Goal: Task Accomplishment & Management: Manage account settings

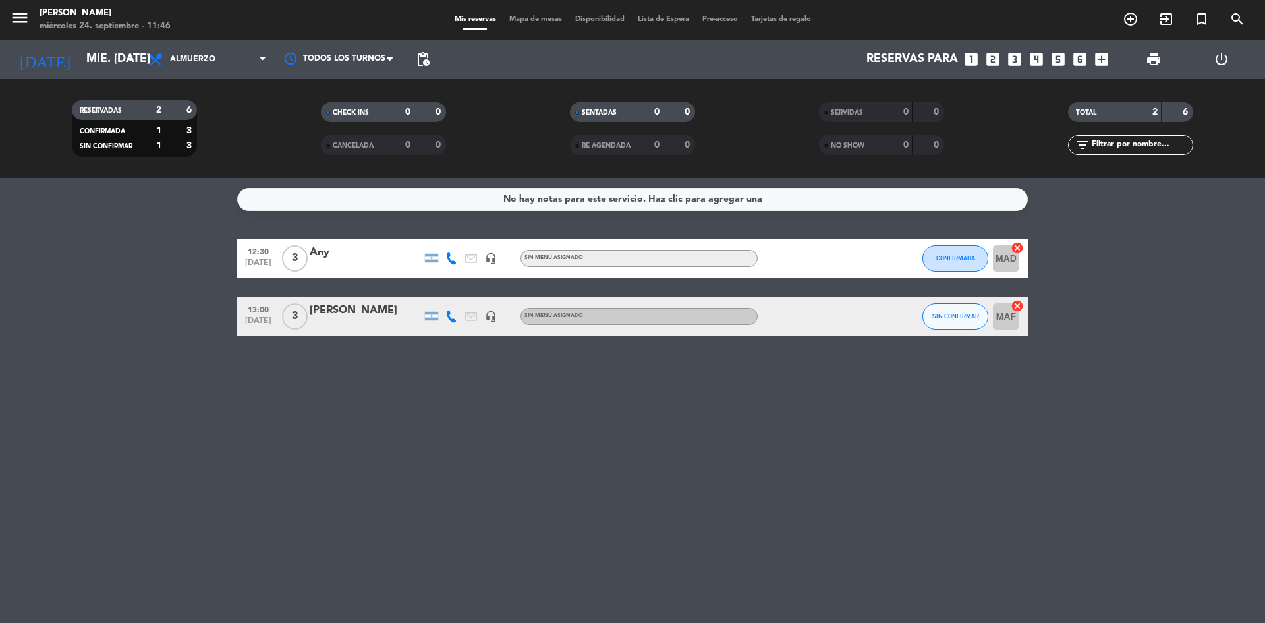
click at [88, 56] on input "mié. [DATE]" at bounding box center [156, 59] width 153 height 26
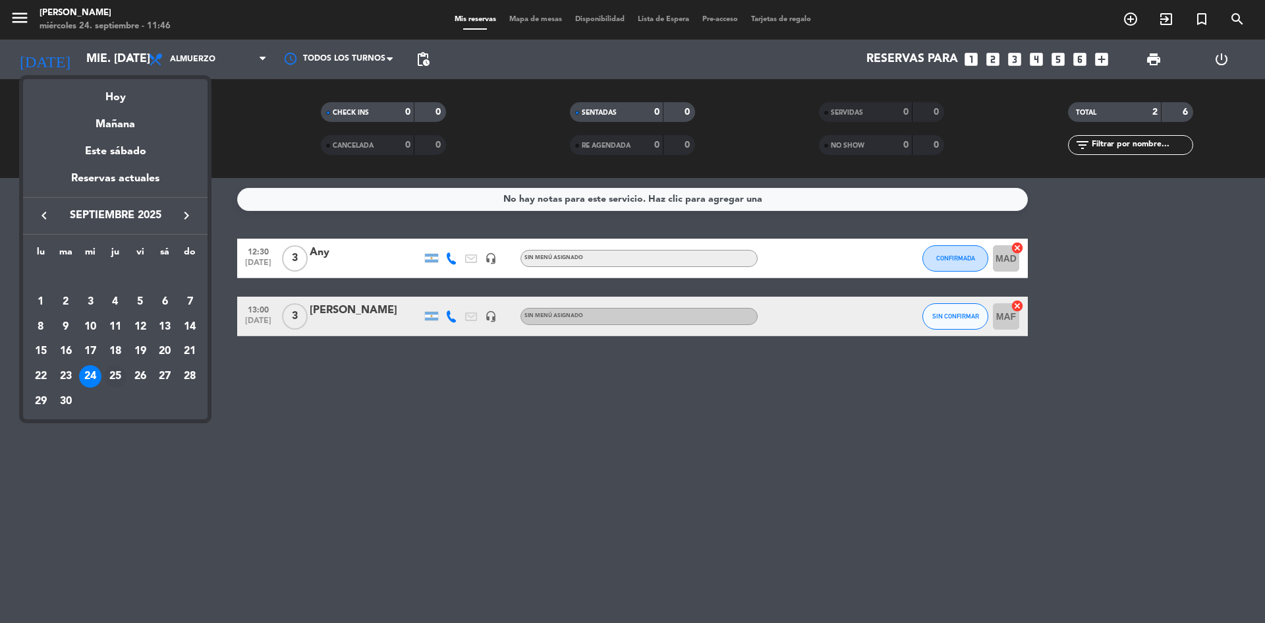
click at [111, 370] on div "25" at bounding box center [115, 376] width 22 height 22
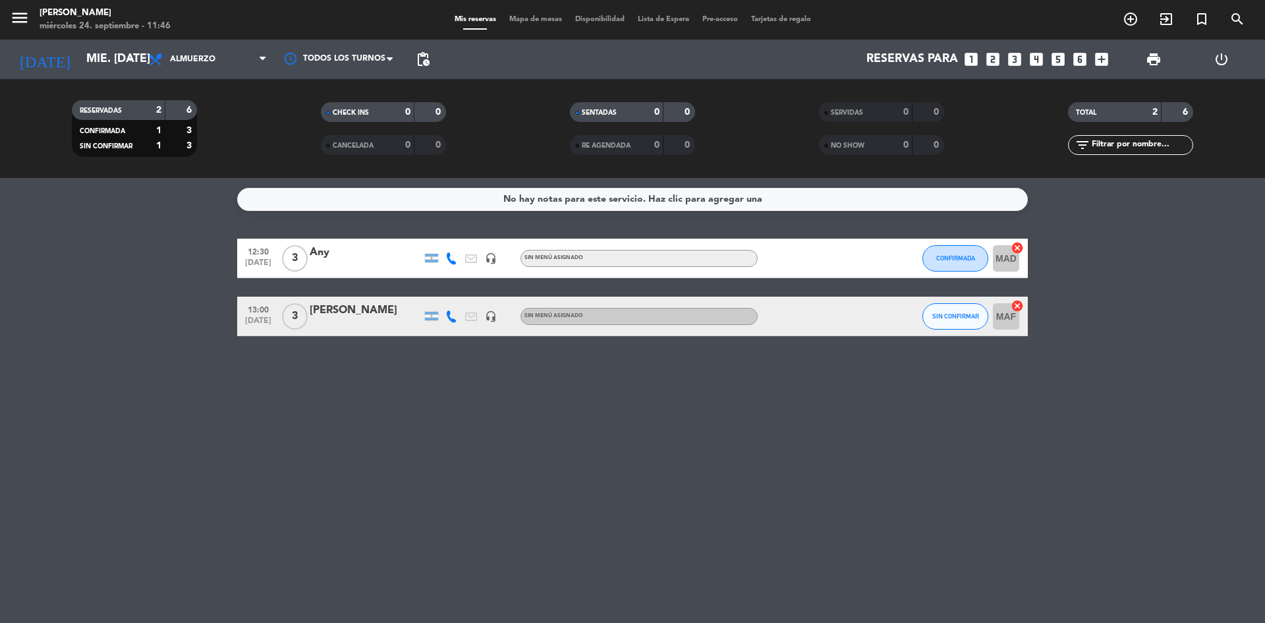
type input "[DEMOGRAPHIC_DATA] [DATE]"
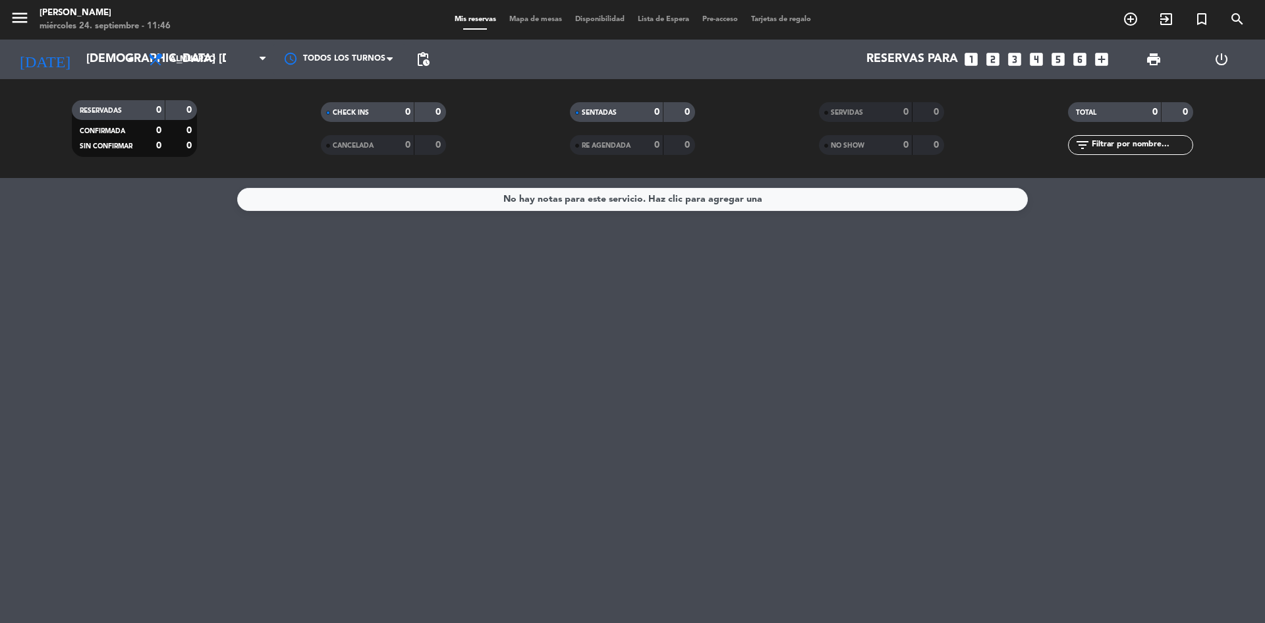
click at [1015, 65] on icon "looks_3" at bounding box center [1014, 59] width 17 height 17
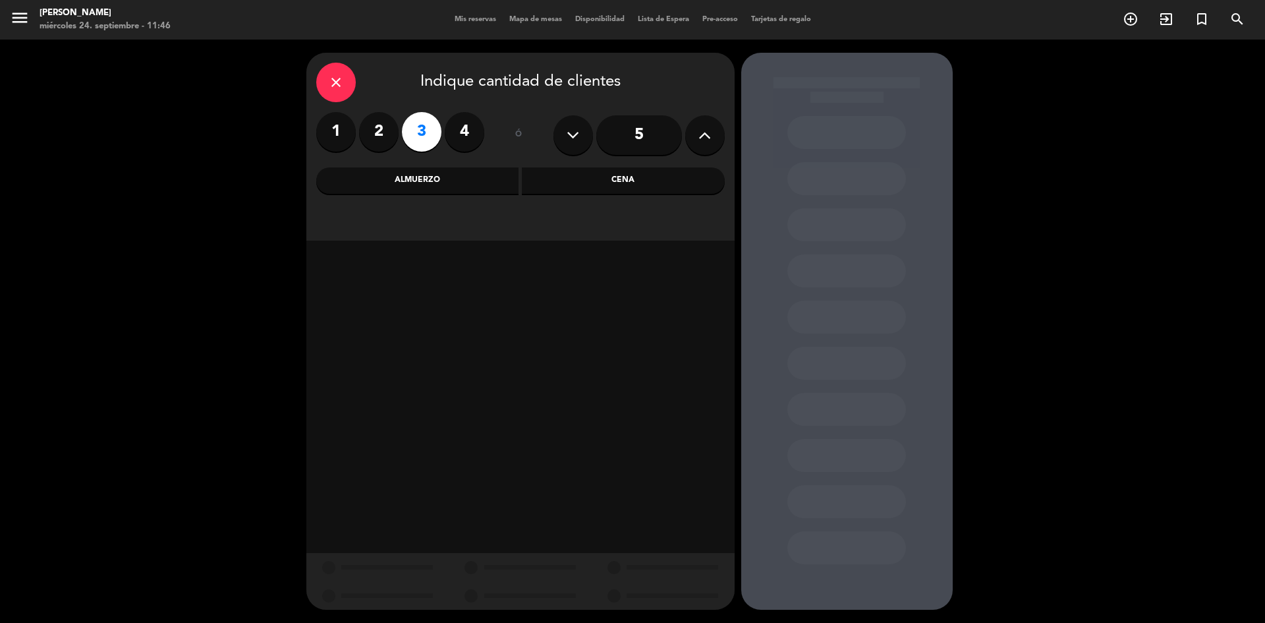
click at [474, 185] on div "Almuerzo" at bounding box center [417, 180] width 203 height 26
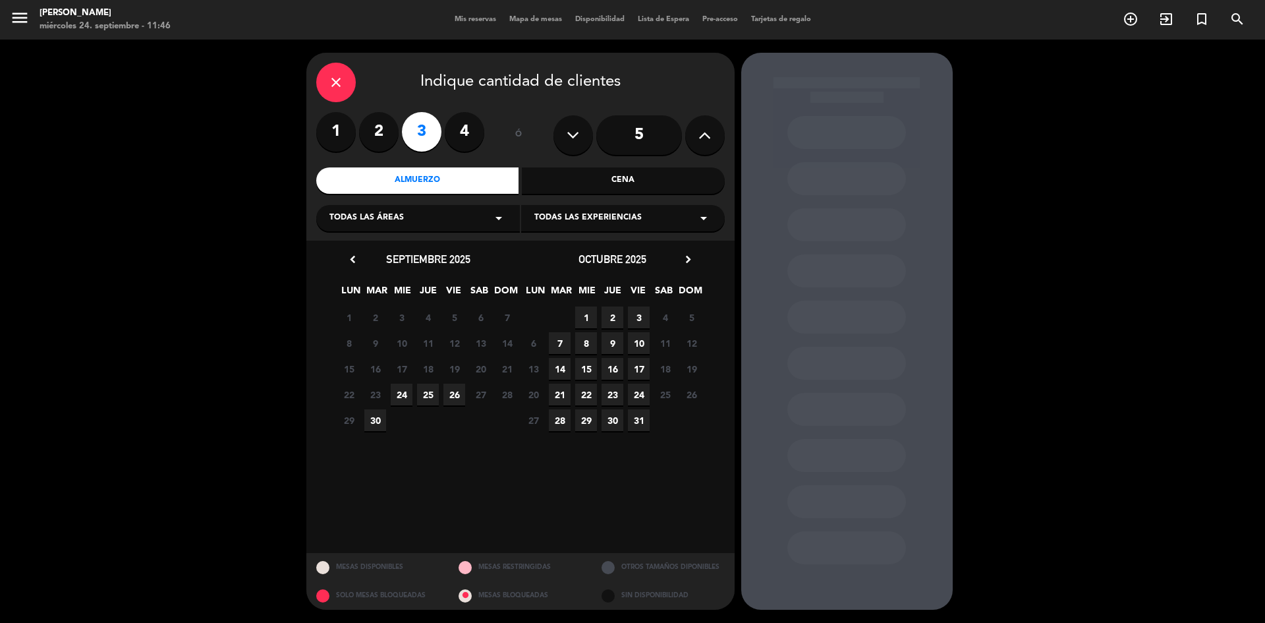
click at [424, 397] on span "25" at bounding box center [428, 395] width 22 height 22
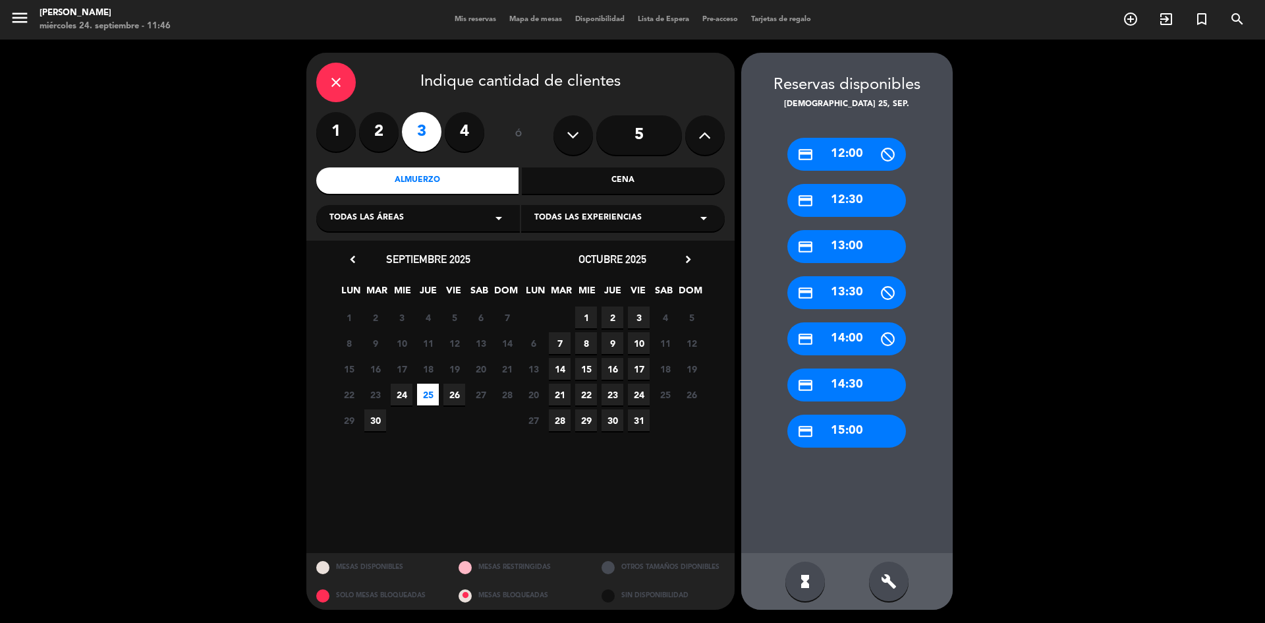
click at [825, 236] on div "credit_card 13:00" at bounding box center [846, 246] width 119 height 33
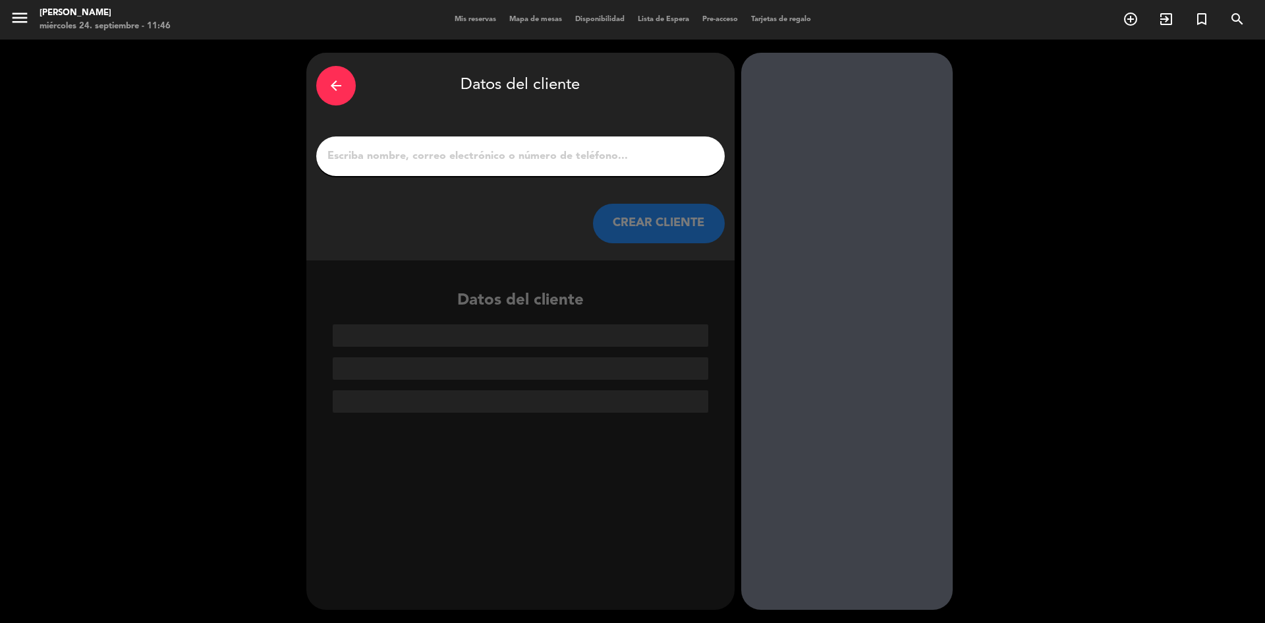
click at [646, 163] on input "1" at bounding box center [520, 156] width 389 height 18
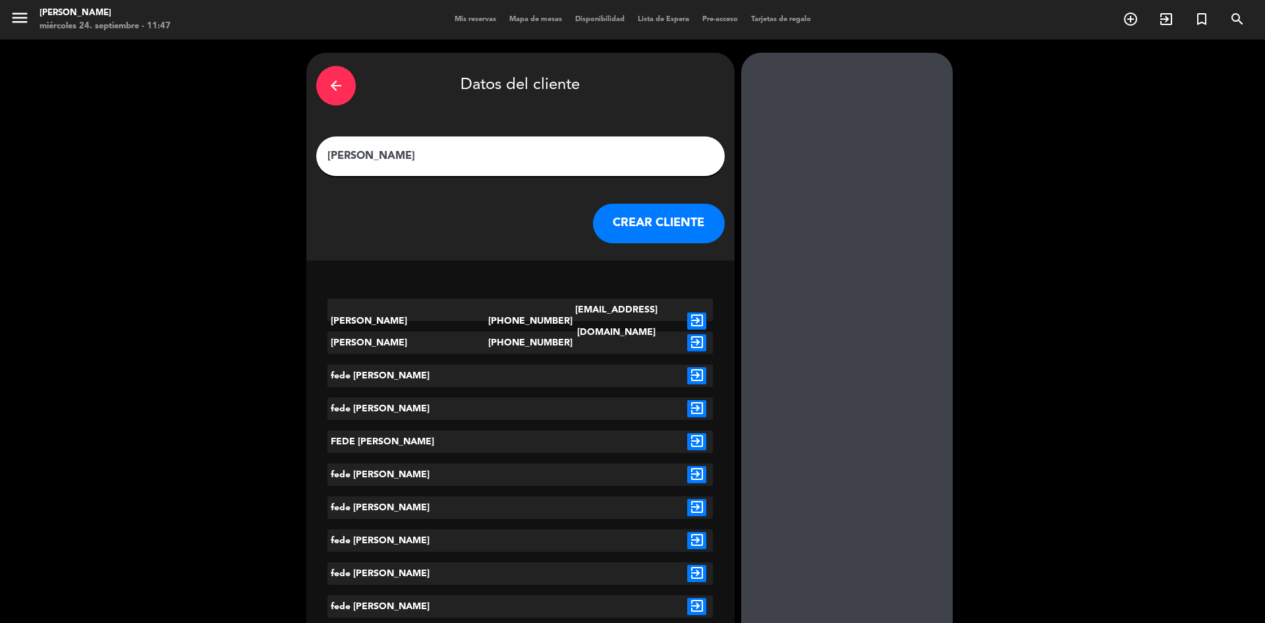
type input "[PERSON_NAME]"
click at [700, 314] on icon "exit_to_app" at bounding box center [696, 320] width 19 height 17
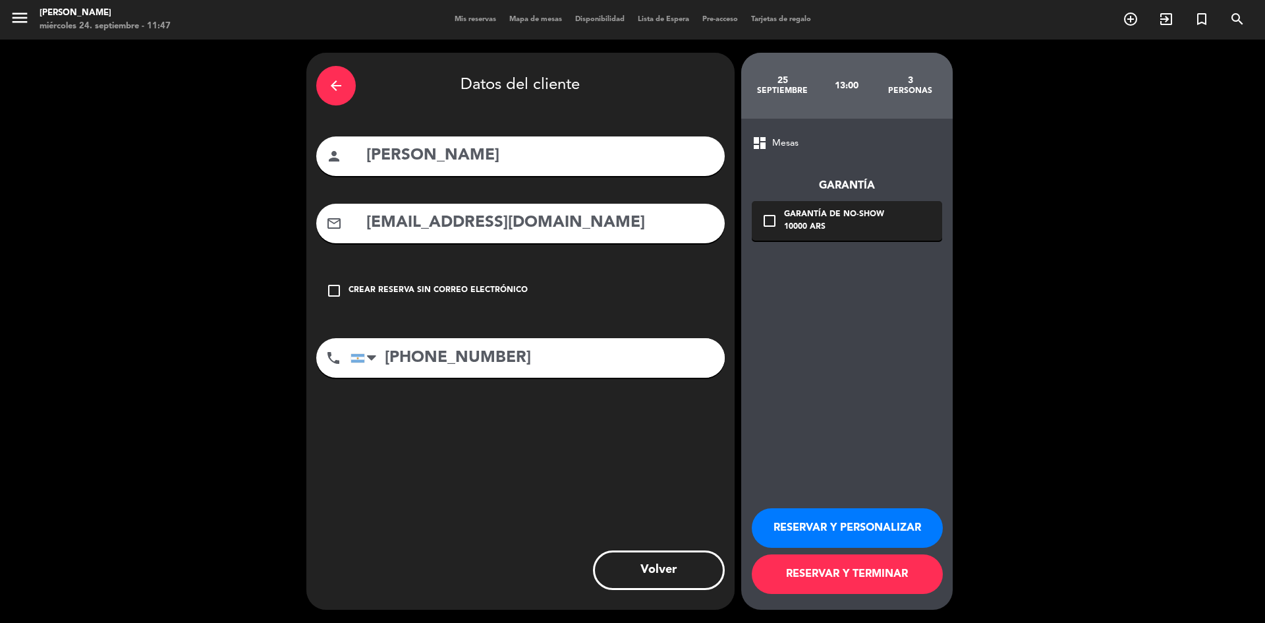
click at [420, 298] on div "check_box_outline_blank Crear reserva sin correo electrónico" at bounding box center [520, 291] width 409 height 40
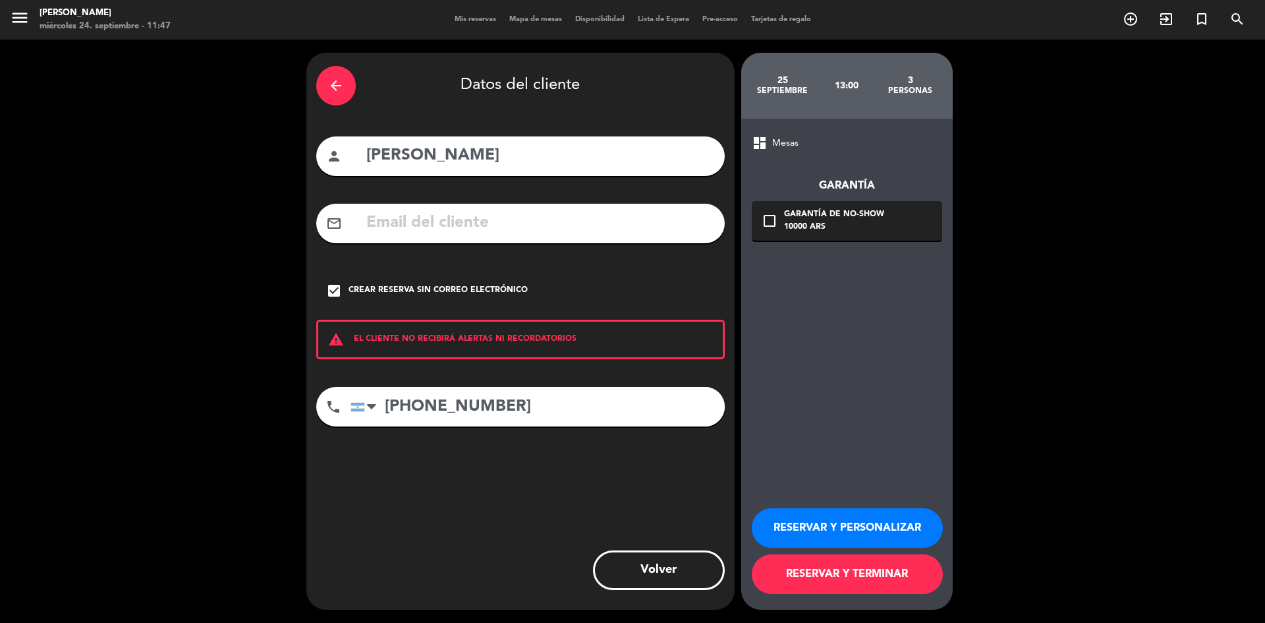
click at [841, 521] on button "RESERVAR Y PERSONALIZAR" at bounding box center [847, 528] width 191 height 40
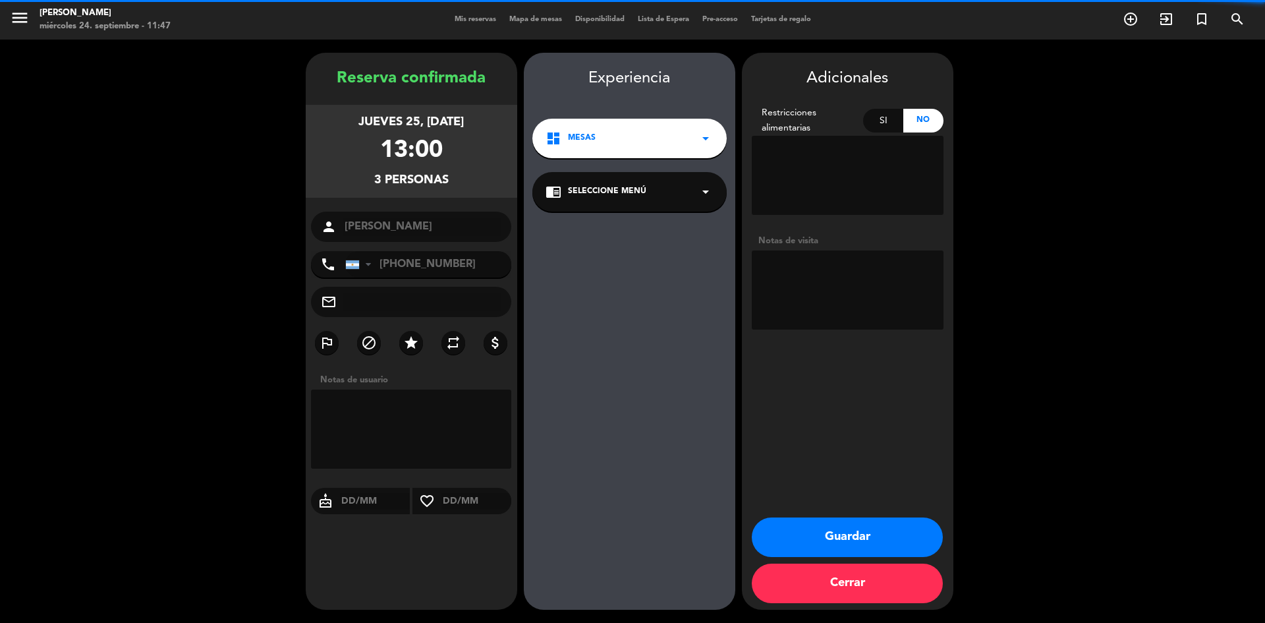
click at [855, 532] on button "Guardar" at bounding box center [847, 537] width 191 height 40
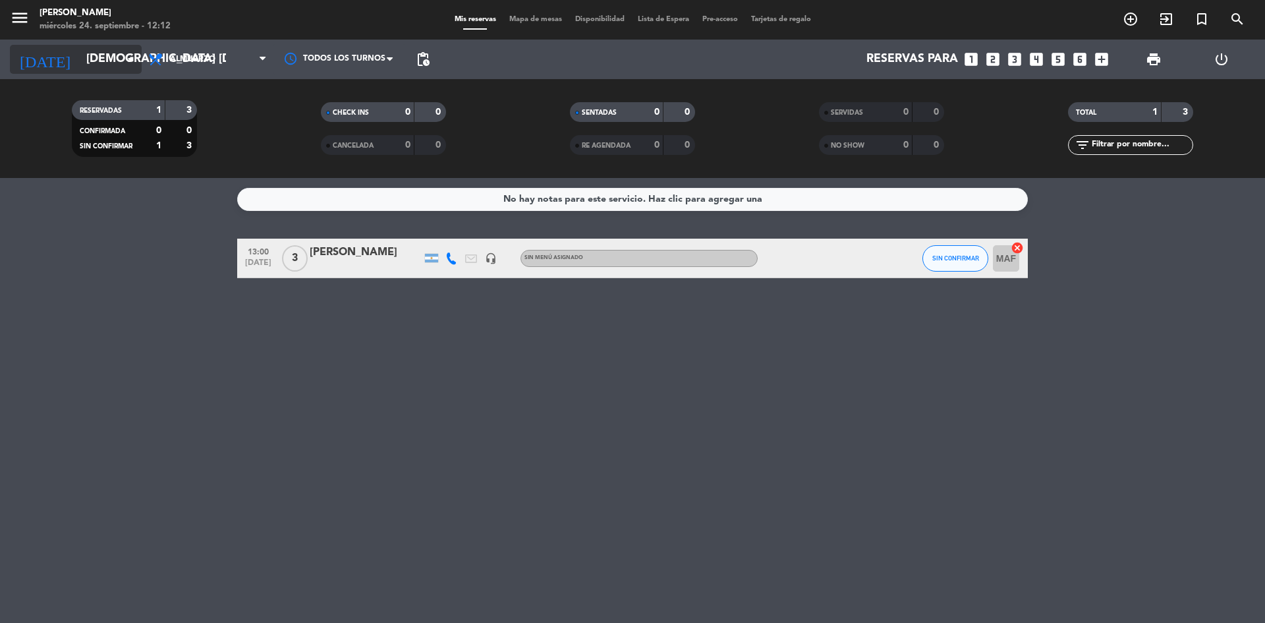
click at [116, 60] on input "[DEMOGRAPHIC_DATA] [DATE]" at bounding box center [156, 59] width 153 height 26
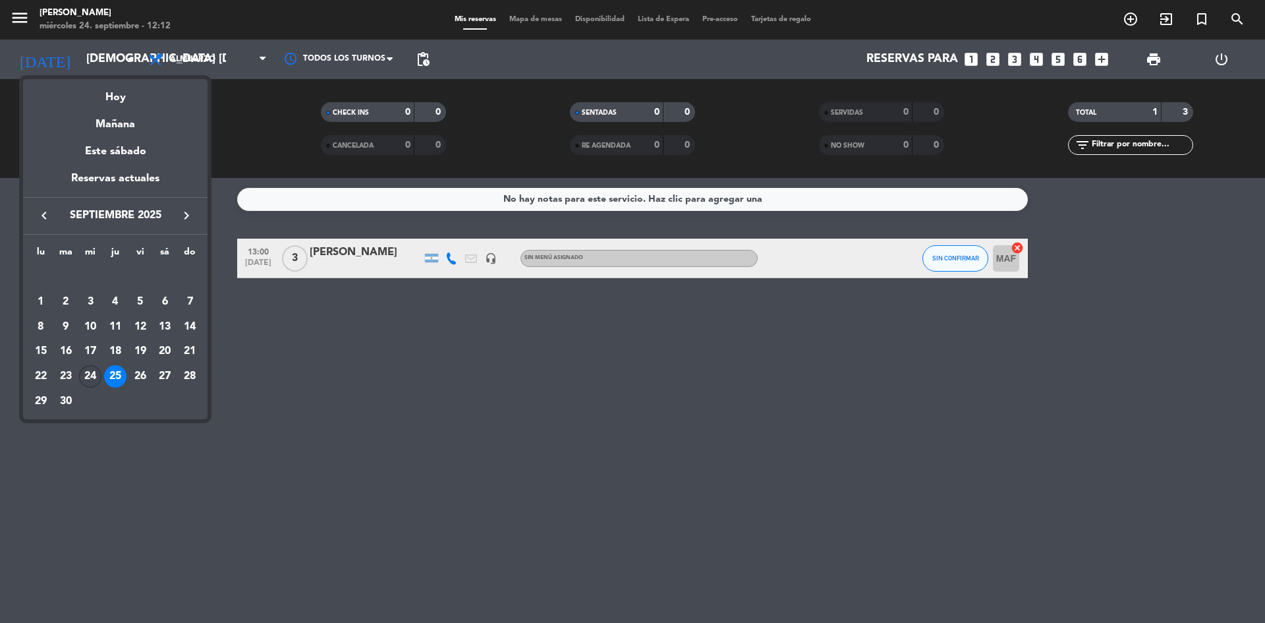
click at [94, 384] on div "24" at bounding box center [90, 376] width 22 height 22
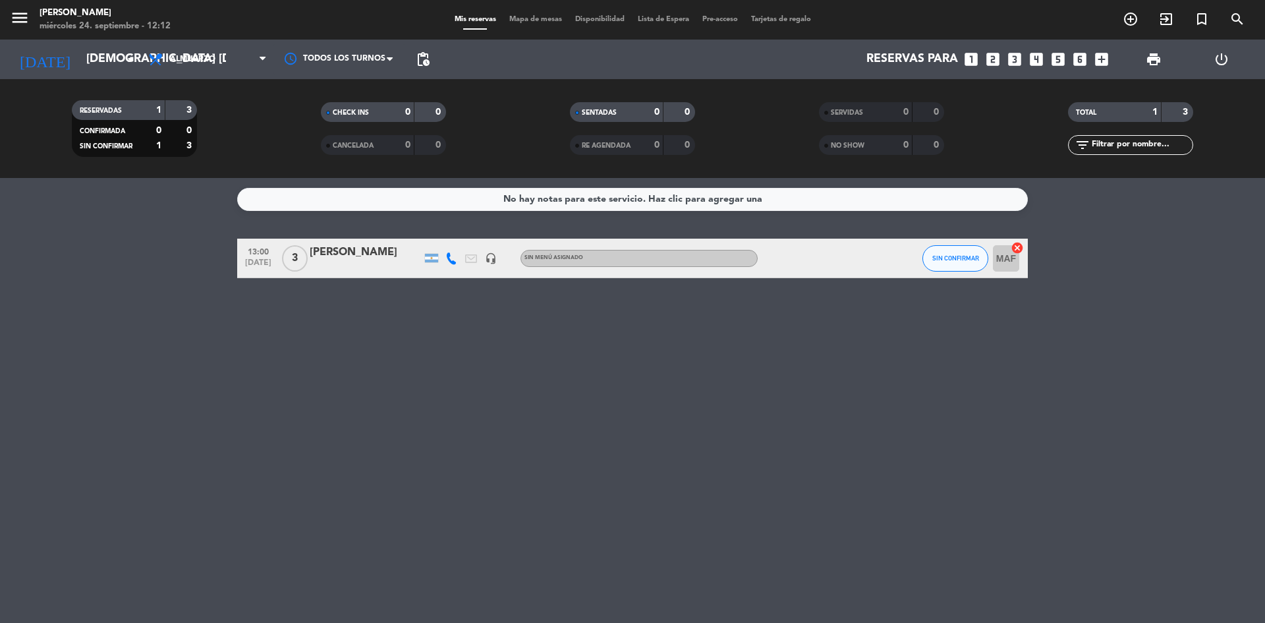
type input "mié. [DATE]"
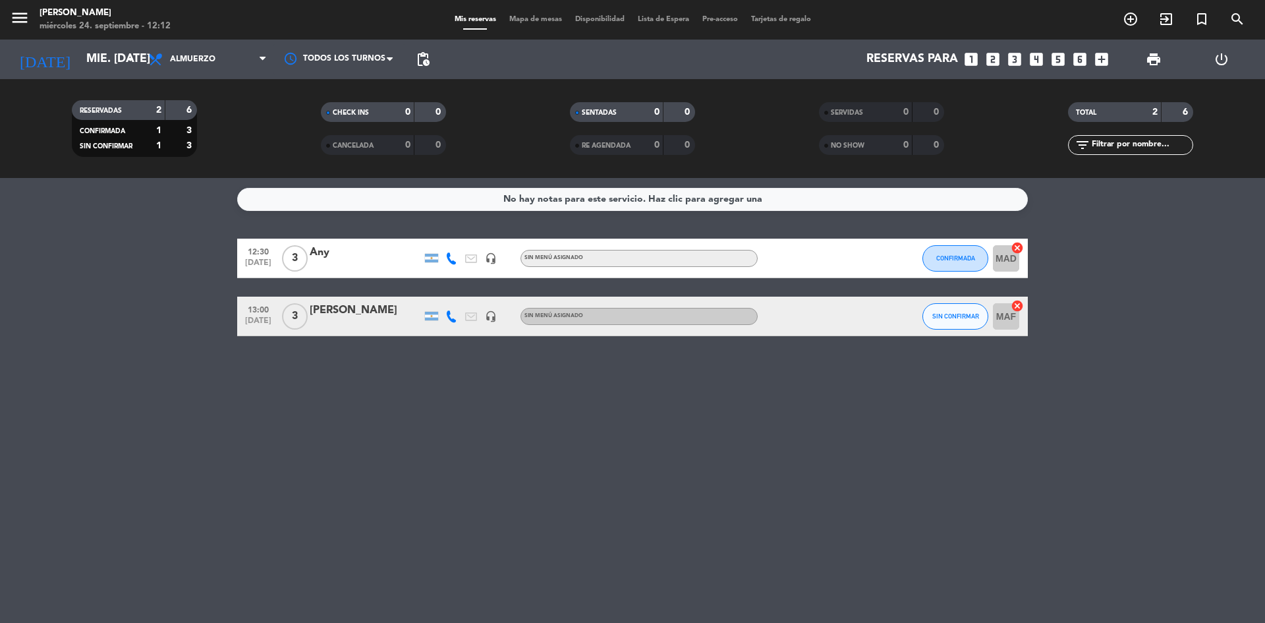
click at [447, 317] on icon at bounding box center [451, 316] width 12 height 12
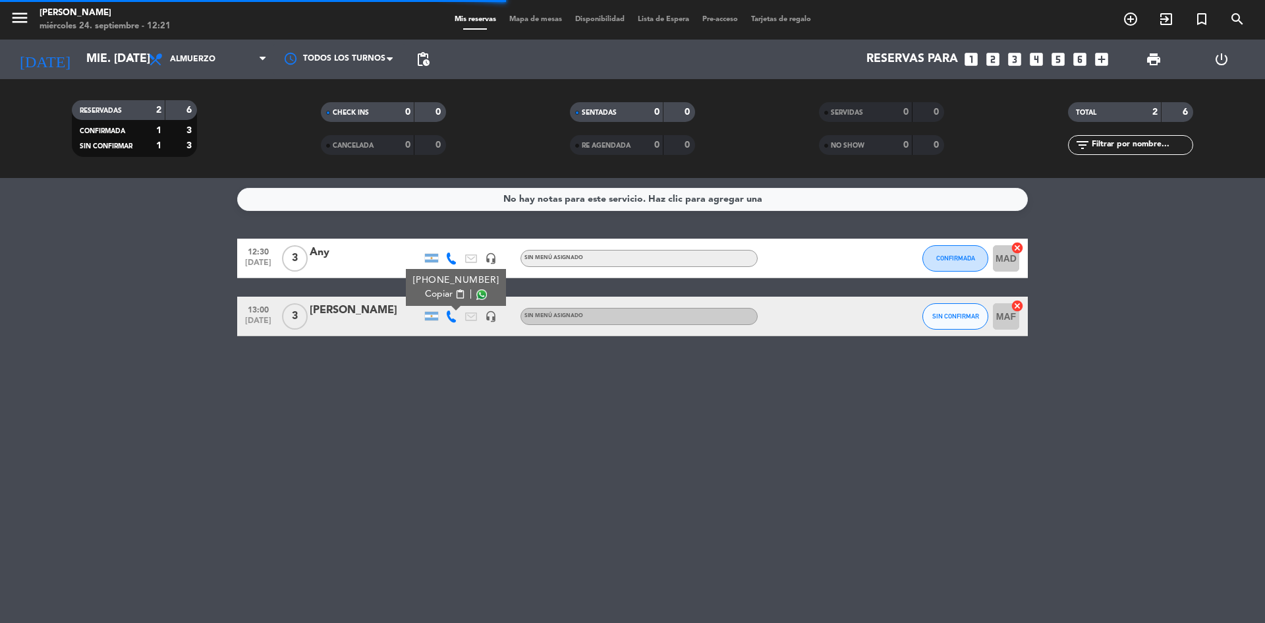
drag, startPoint x: 11, startPoint y: 435, endPoint x: 0, endPoint y: 401, distance: 36.0
click at [0, 402] on div "No hay notas para este servicio. Haz clic para agregar una 12:30 [DATE] 3 Any h…" at bounding box center [632, 400] width 1265 height 445
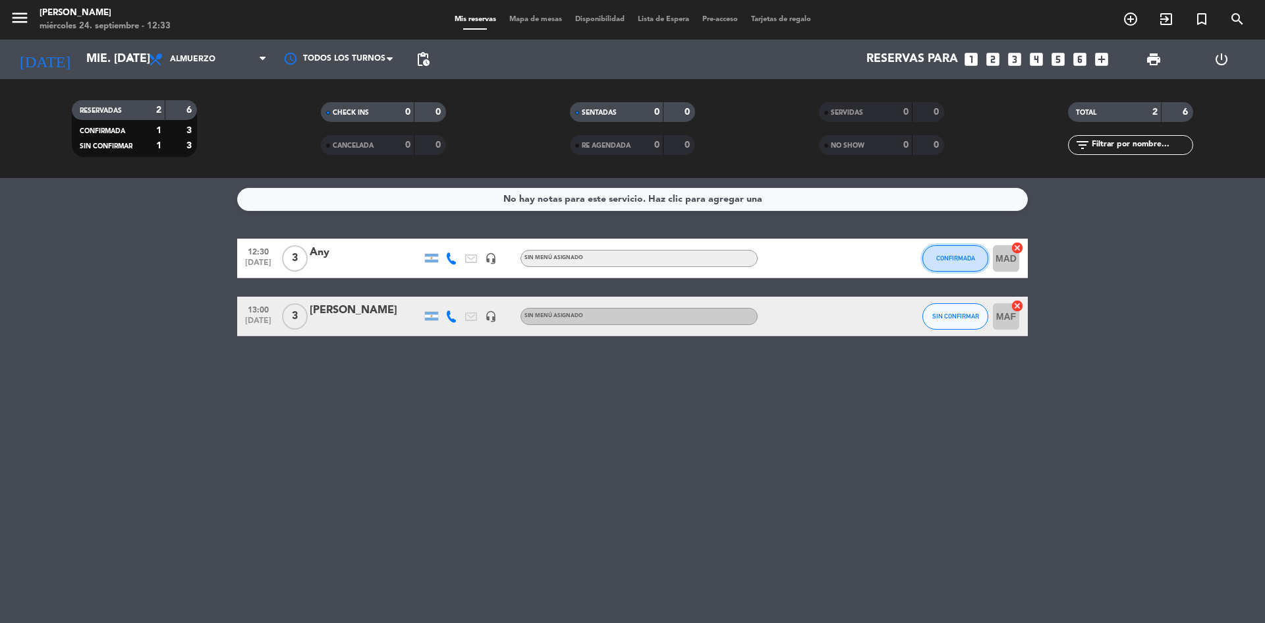
click at [965, 260] on span "CONFIRMADA" at bounding box center [955, 257] width 39 height 7
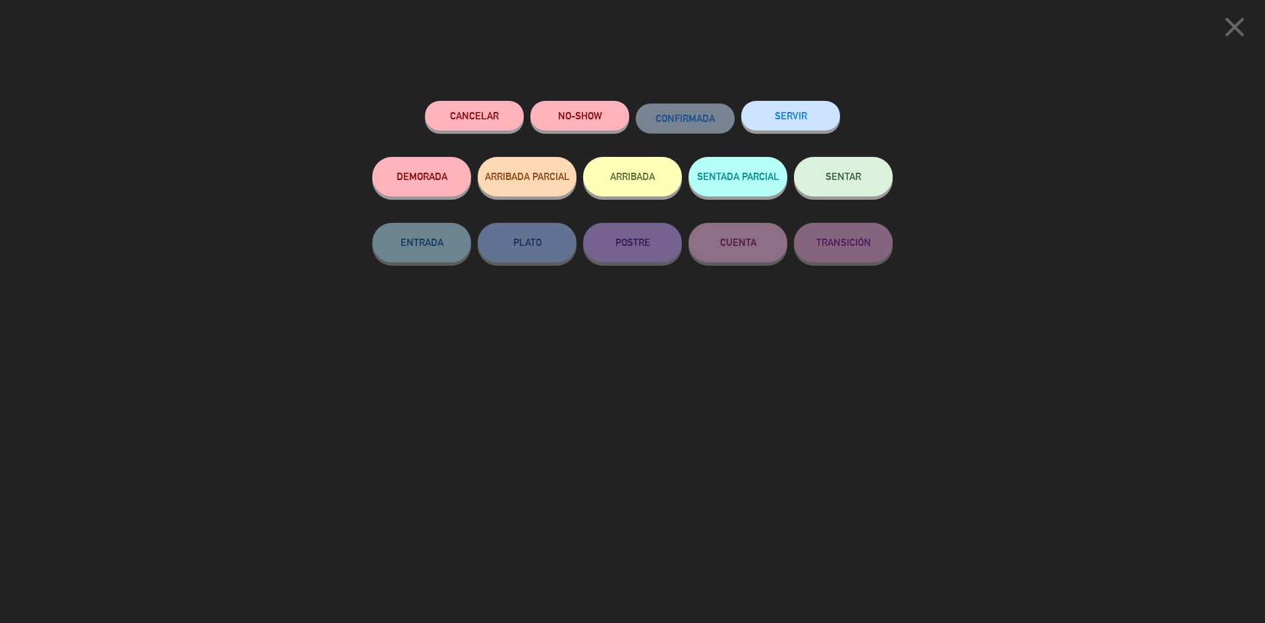
click at [488, 119] on button "Cancelar" at bounding box center [474, 116] width 99 height 30
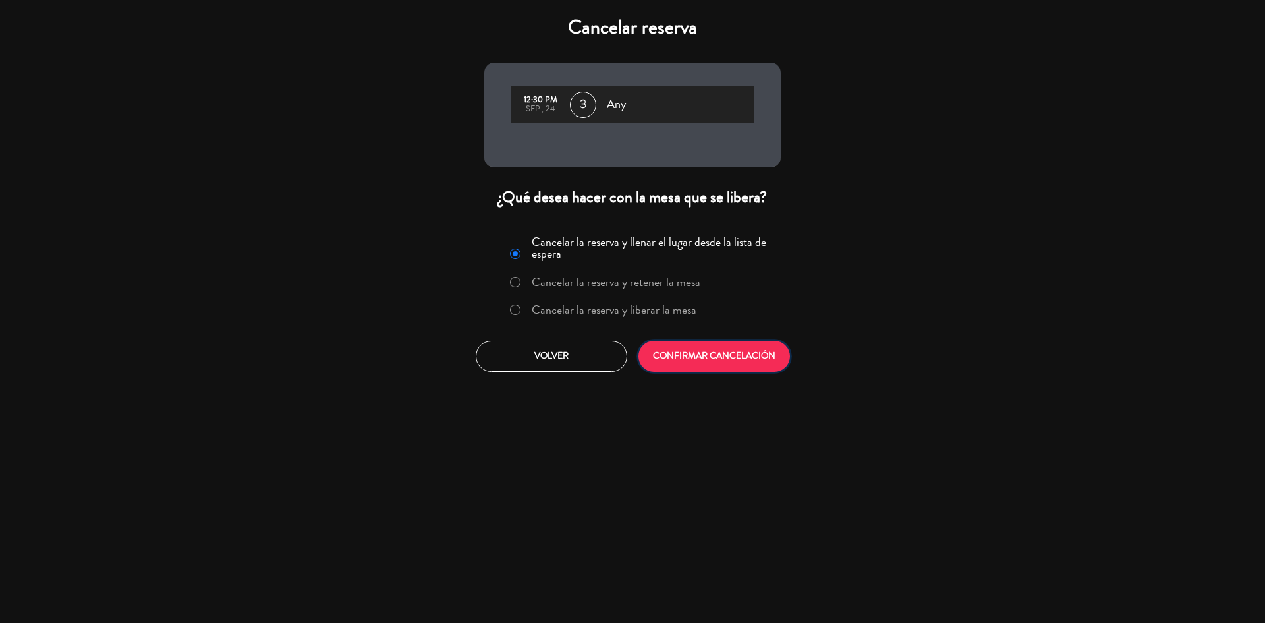
click at [728, 351] on button "CONFIRMAR CANCELACIÓN" at bounding box center [715, 356] width 152 height 31
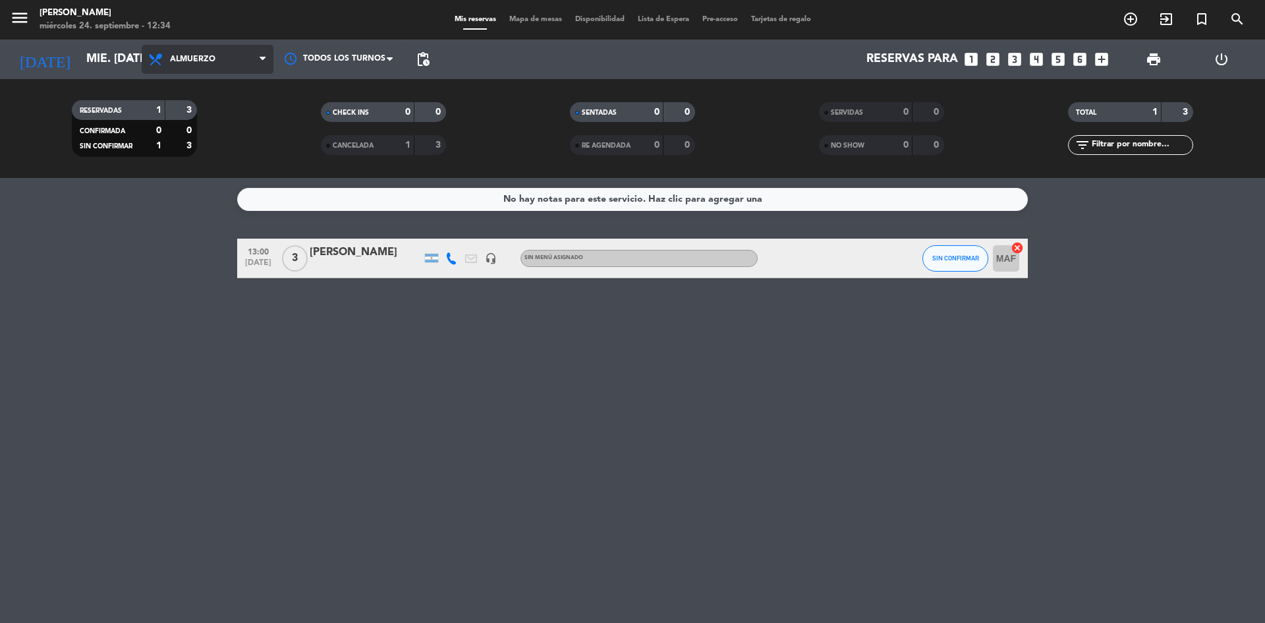
click at [221, 55] on span "Almuerzo" at bounding box center [208, 59] width 132 height 29
click at [199, 145] on div "menu Chocho Sushi miércoles 24. septiembre - 12:34 Mis reservas Mapa de mesas D…" at bounding box center [632, 89] width 1265 height 178
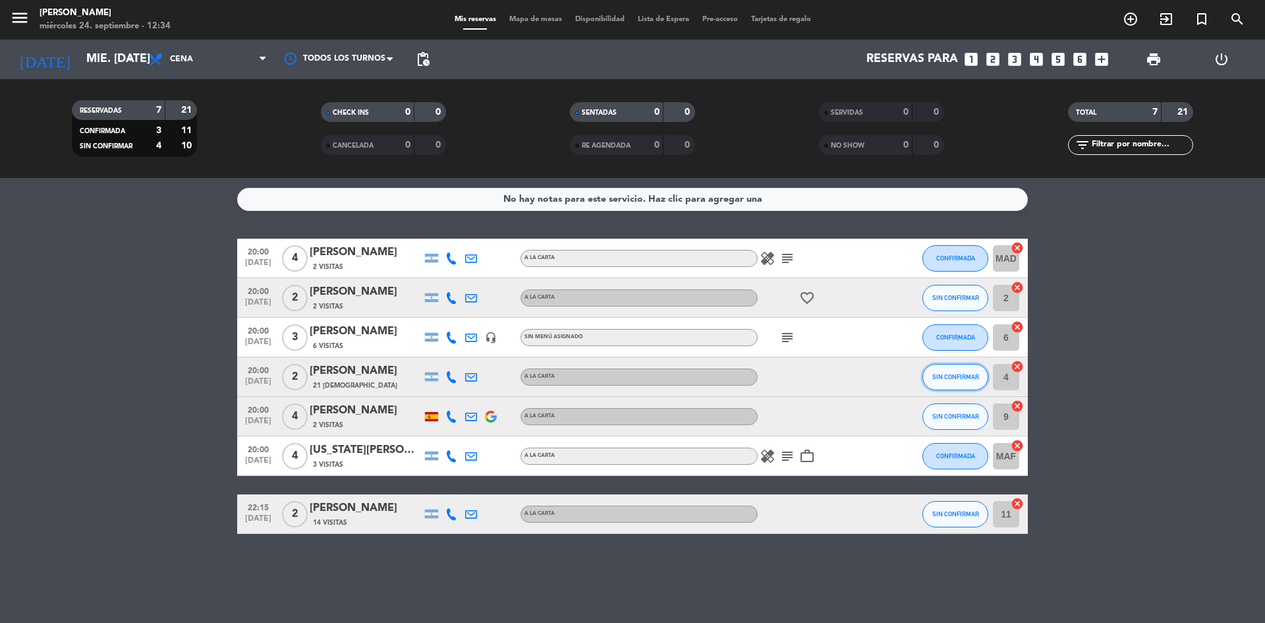
click at [971, 377] on span "SIN CONFIRMAR" at bounding box center [955, 376] width 47 height 7
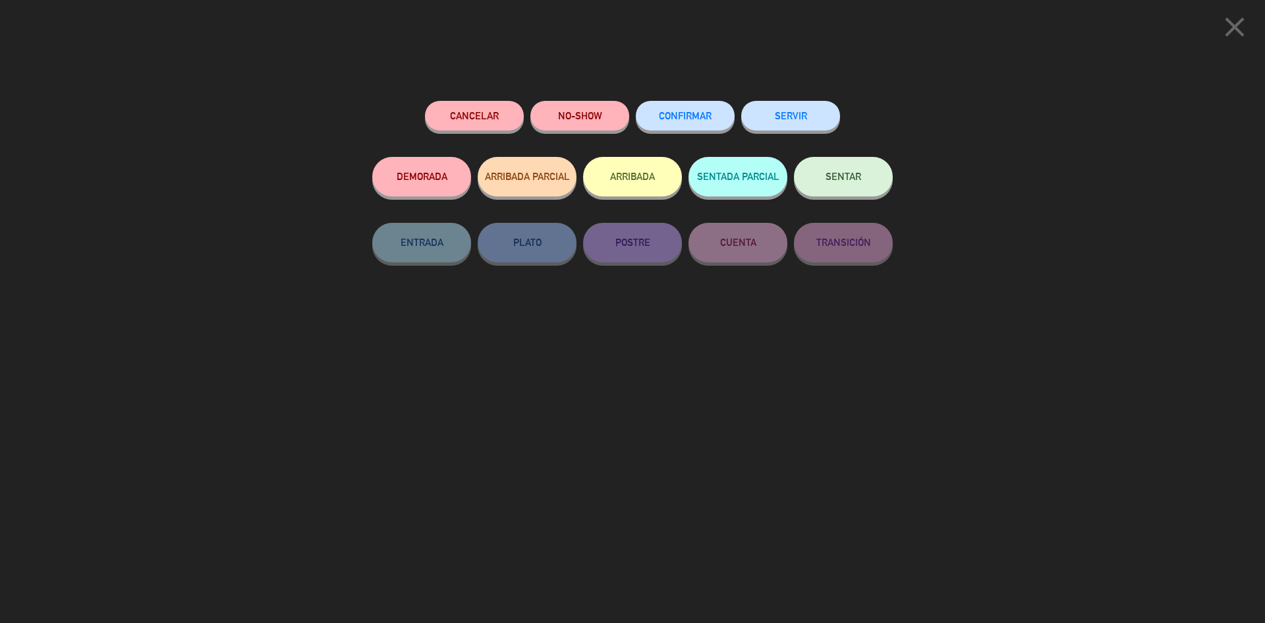
click at [699, 103] on button "CONFIRMAR" at bounding box center [685, 116] width 99 height 30
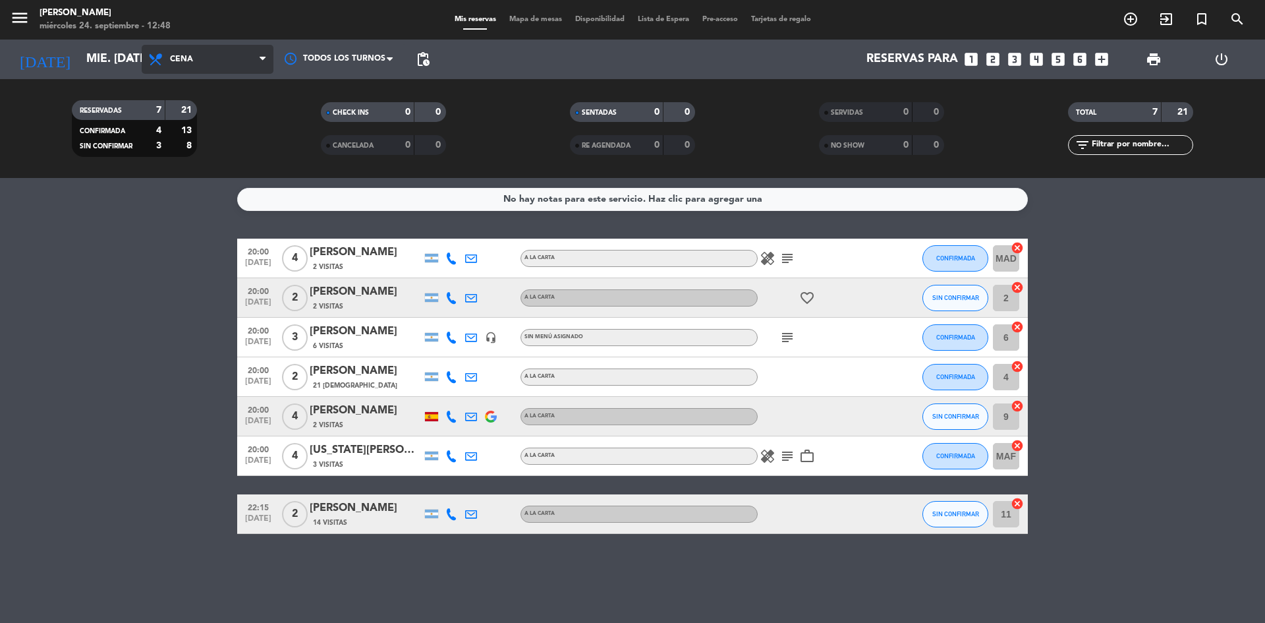
click at [173, 55] on span "Cena" at bounding box center [181, 59] width 23 height 9
click at [196, 115] on div "menu Chocho Sushi miércoles 24. septiembre - 12:48 Mis reservas Mapa de mesas D…" at bounding box center [632, 89] width 1265 height 178
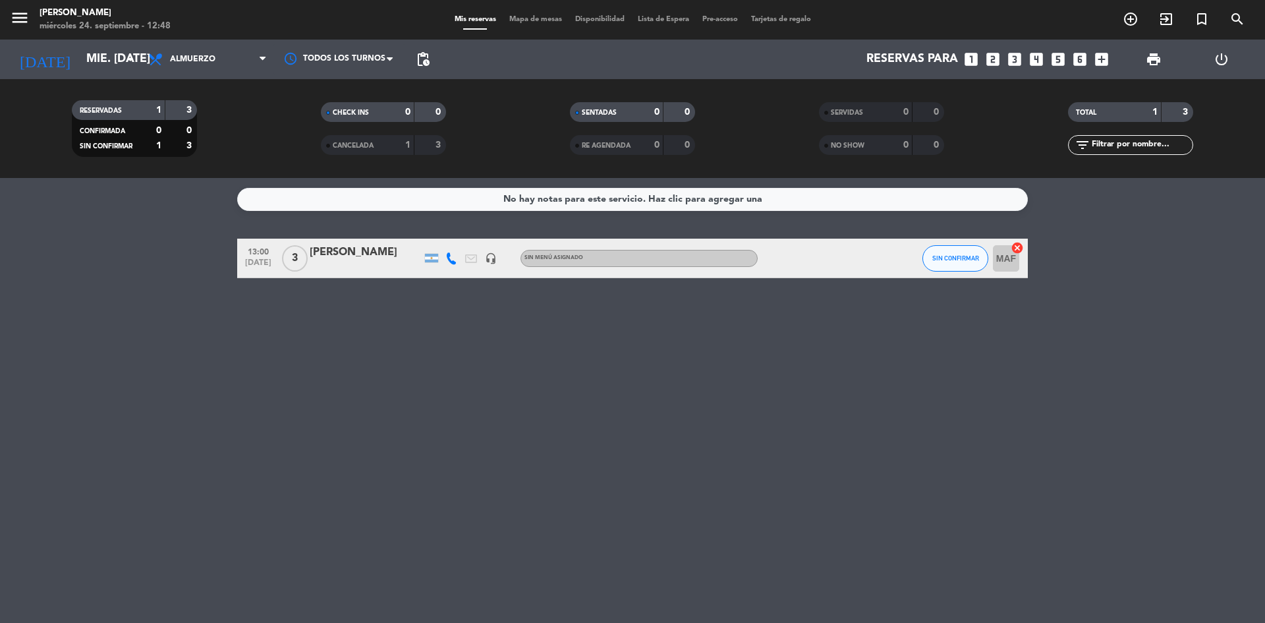
click at [997, 59] on icon "looks_two" at bounding box center [992, 59] width 17 height 17
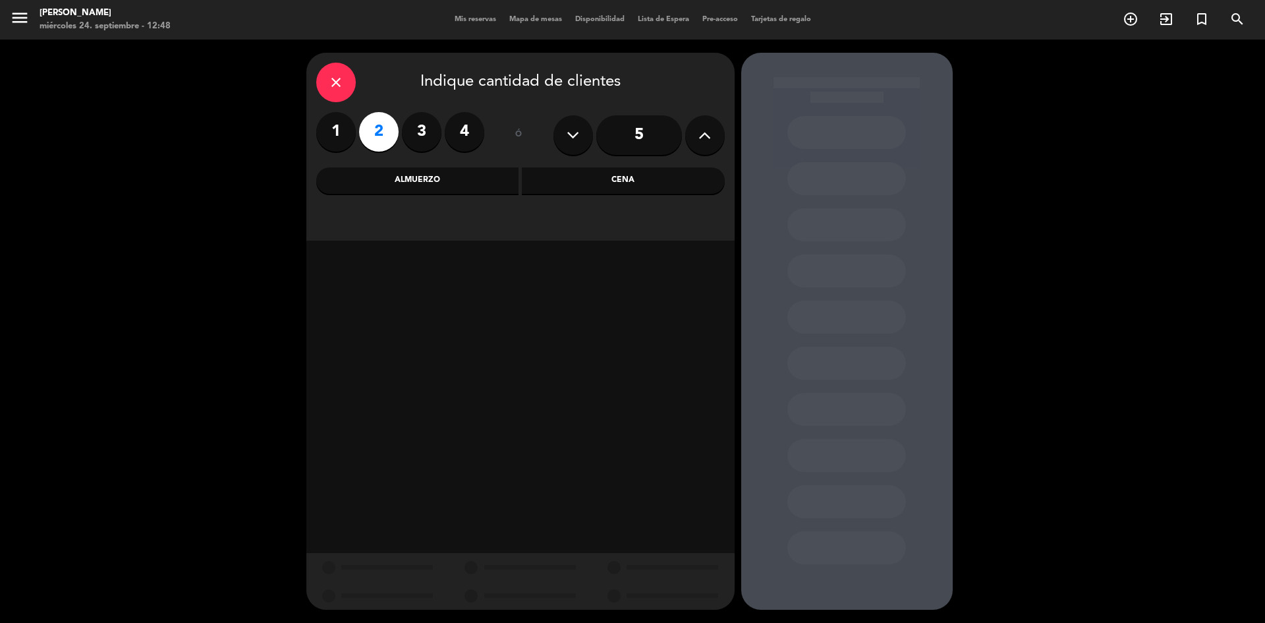
click at [390, 172] on div "Almuerzo" at bounding box center [417, 180] width 203 height 26
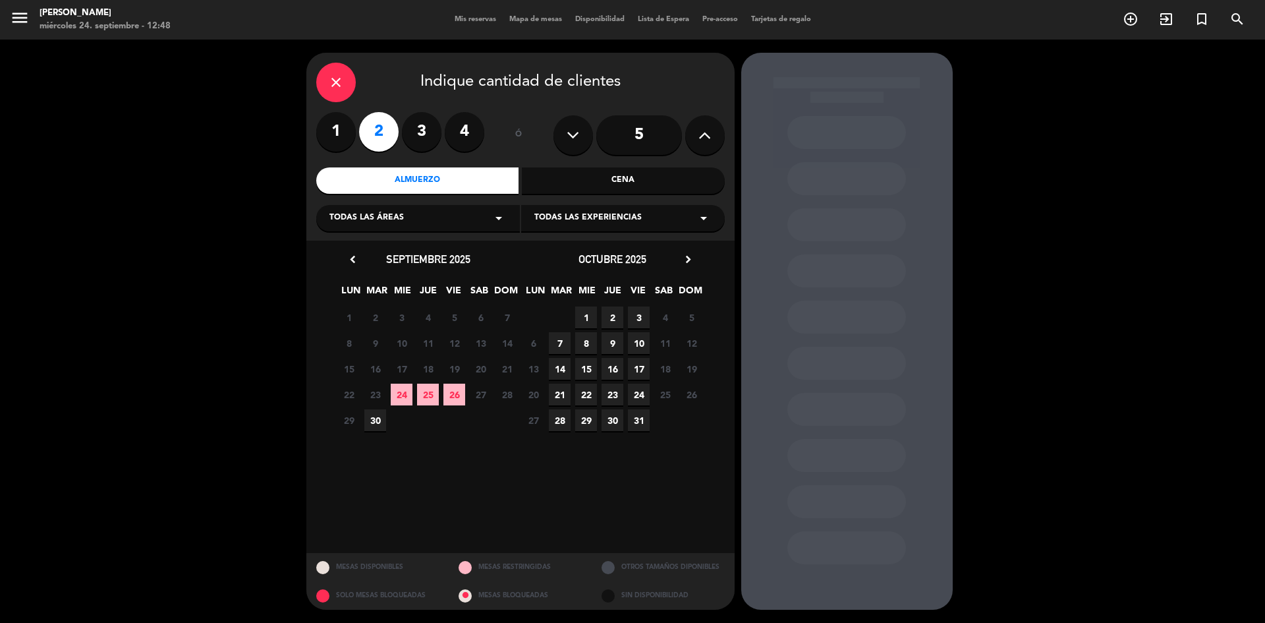
click at [395, 399] on span "24" at bounding box center [402, 395] width 22 height 22
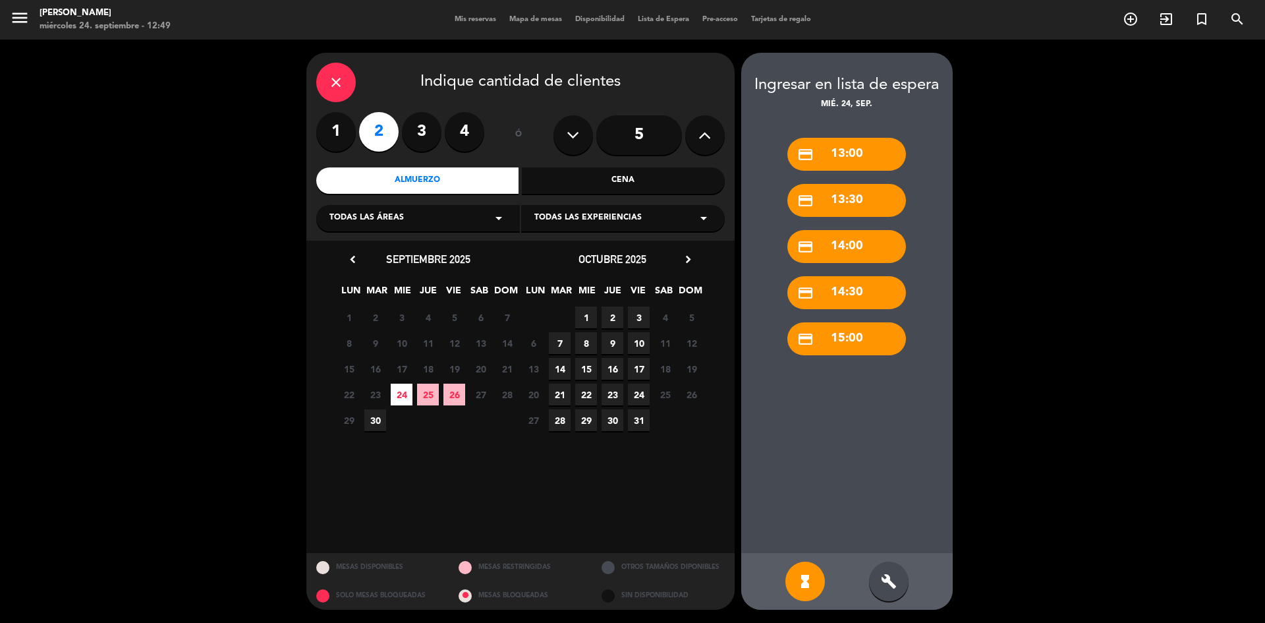
click at [859, 144] on div "credit_card 13:00" at bounding box center [846, 154] width 119 height 33
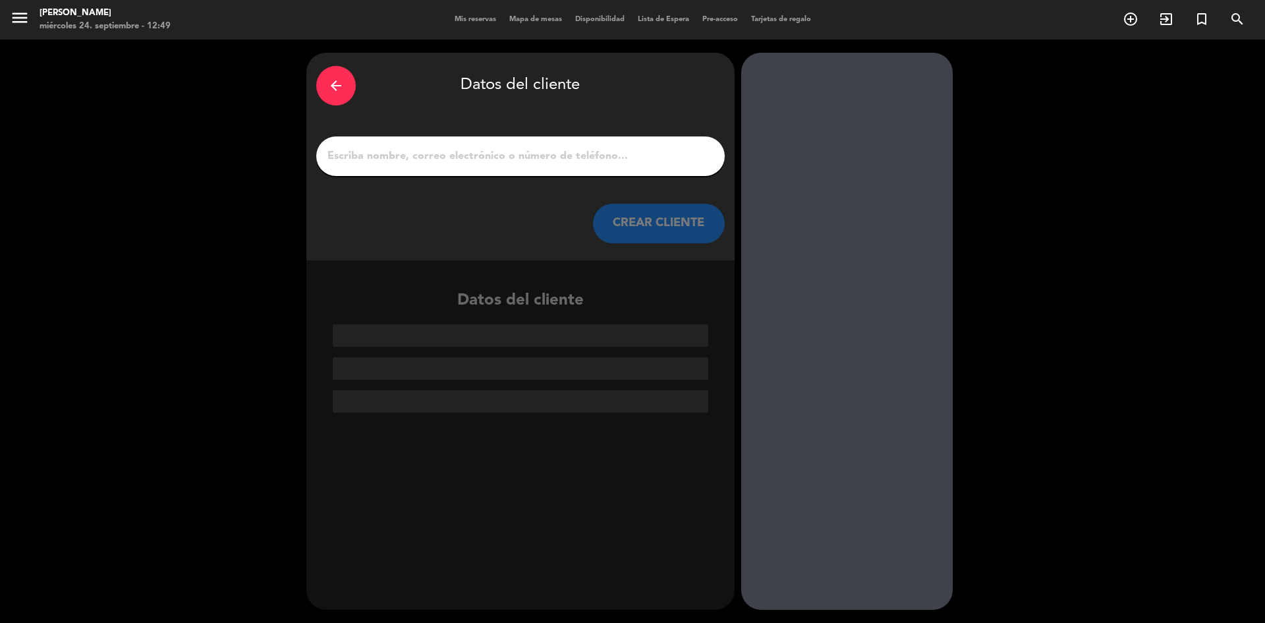
click at [367, 159] on input "1" at bounding box center [520, 156] width 389 height 18
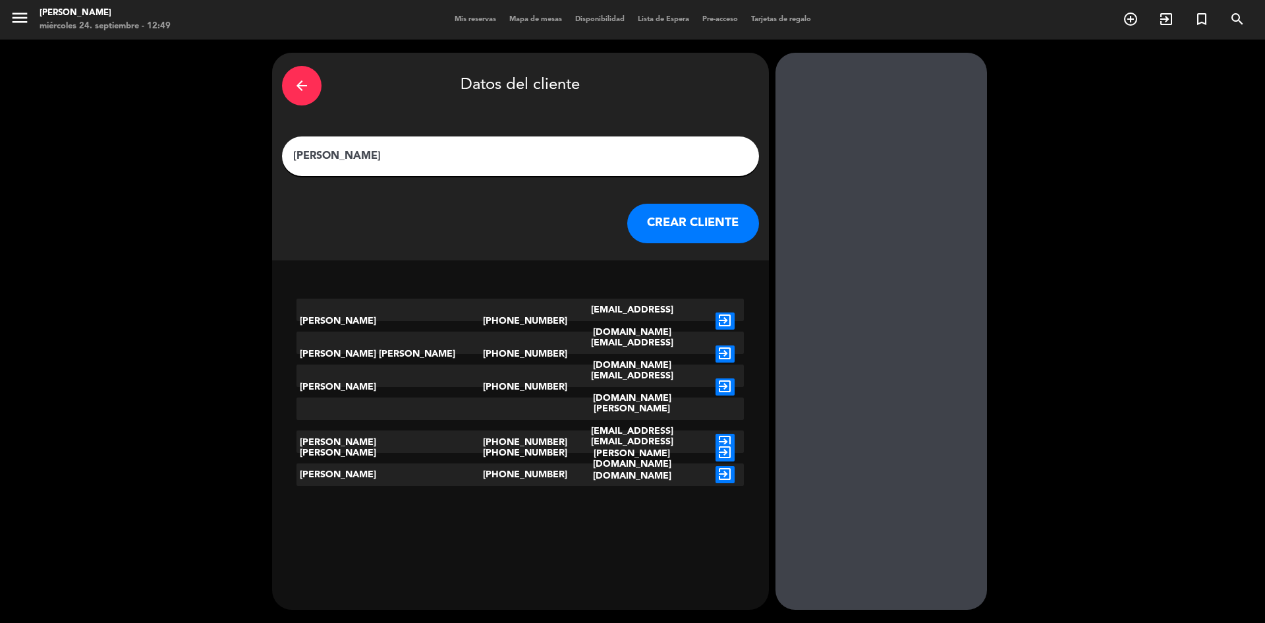
type input "[PERSON_NAME]"
click at [670, 223] on button "CREAR CLIENTE" at bounding box center [693, 224] width 132 height 40
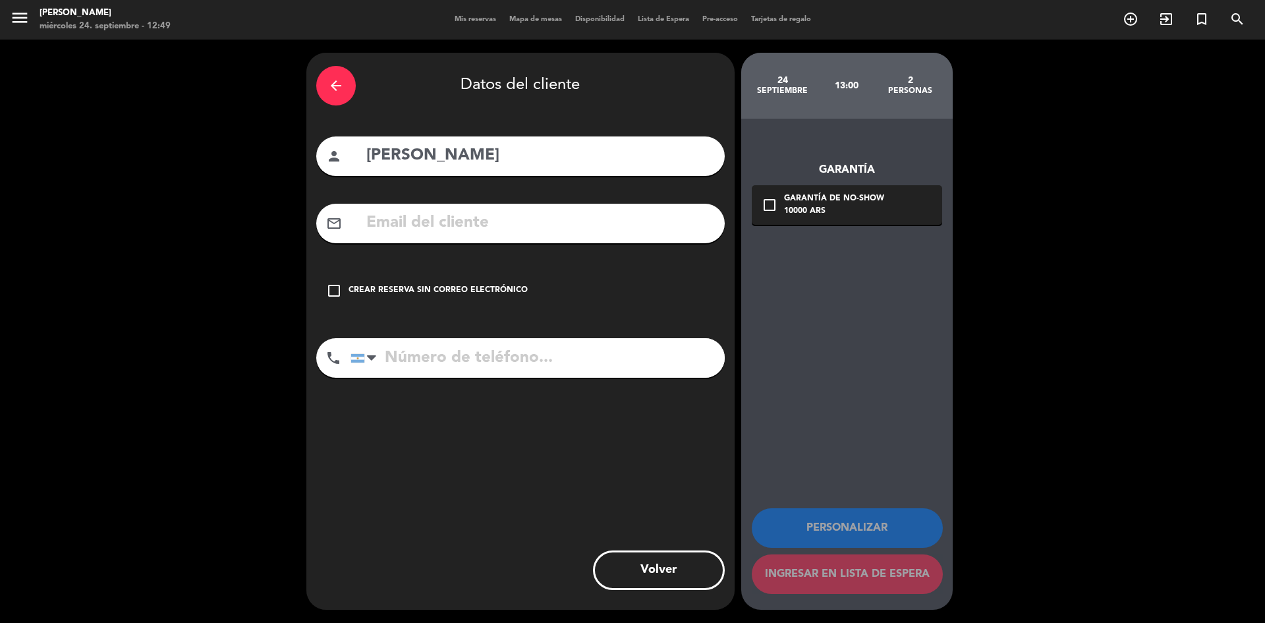
click at [397, 284] on div "Crear reserva sin correo electrónico" at bounding box center [438, 290] width 179 height 13
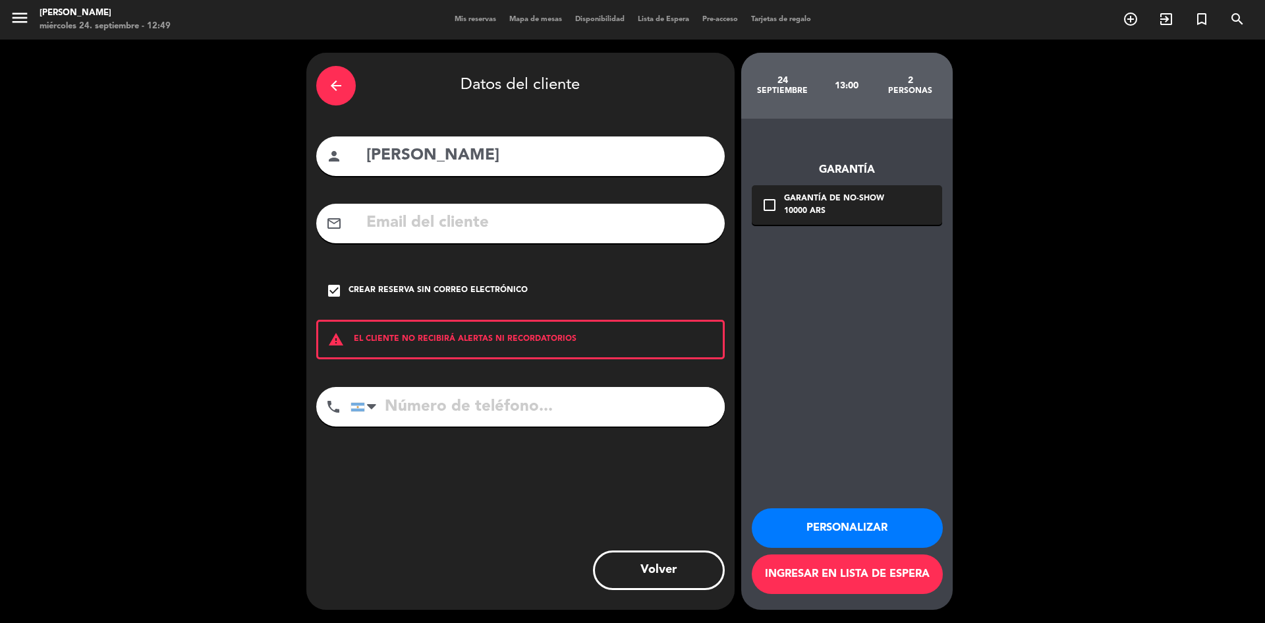
click at [865, 525] on button "Personalizar" at bounding box center [847, 528] width 191 height 40
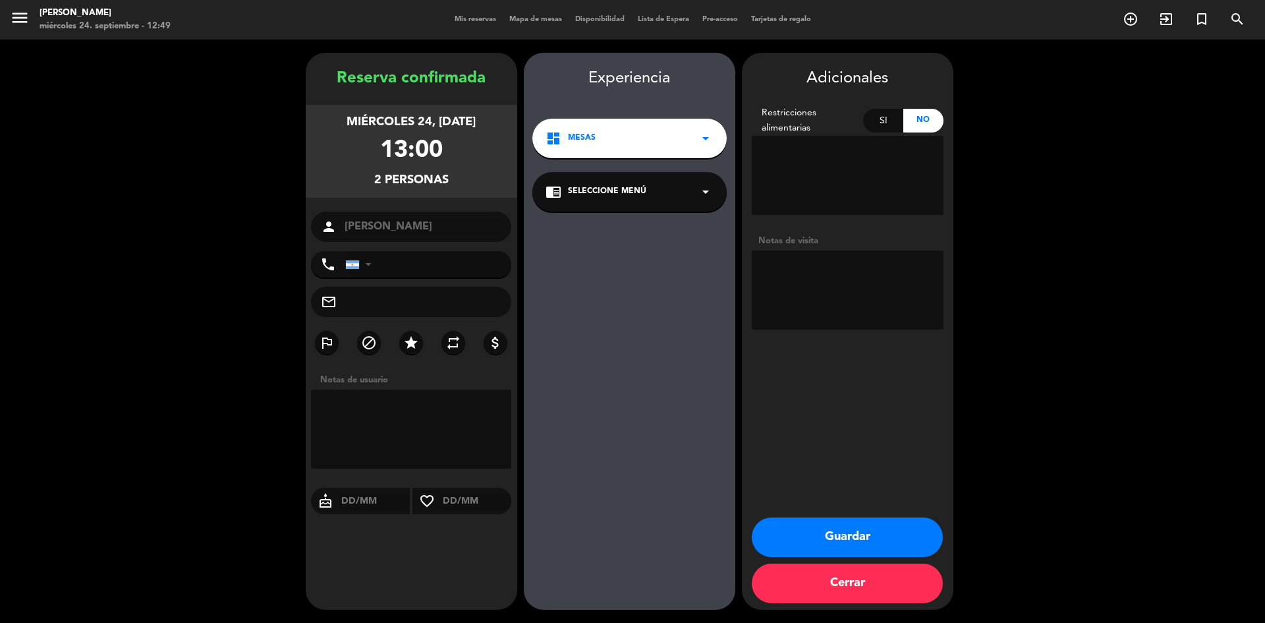
click at [693, 142] on div "dashboard Mesas arrow_drop_down" at bounding box center [629, 139] width 194 height 40
click at [557, 192] on div "Mesas" at bounding box center [629, 166] width 194 height 56
click at [550, 198] on icon "chrome_reader_mode" at bounding box center [554, 192] width 16 height 16
click at [855, 516] on div "Adicionales Restricciones alimentarias Si No Notas de visita Guardar Cerrar" at bounding box center [848, 331] width 212 height 557
click at [833, 532] on button "Guardar" at bounding box center [847, 537] width 191 height 40
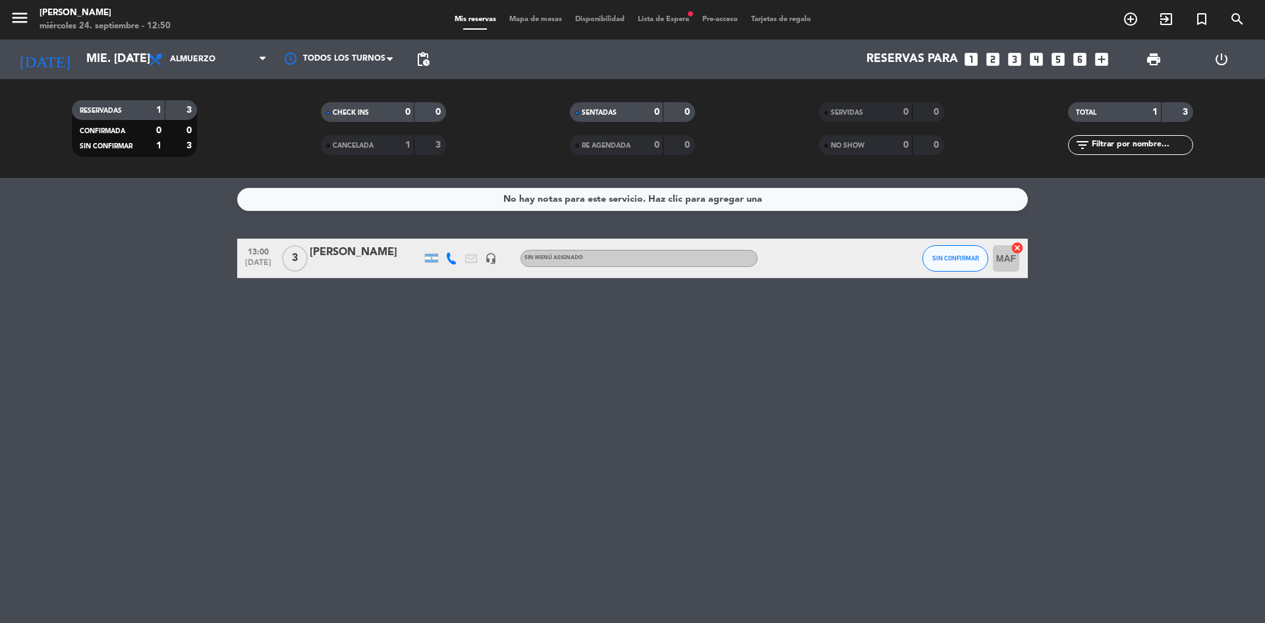
click at [664, 17] on span "Lista de Espera fiber_manual_record" at bounding box center [663, 19] width 65 height 7
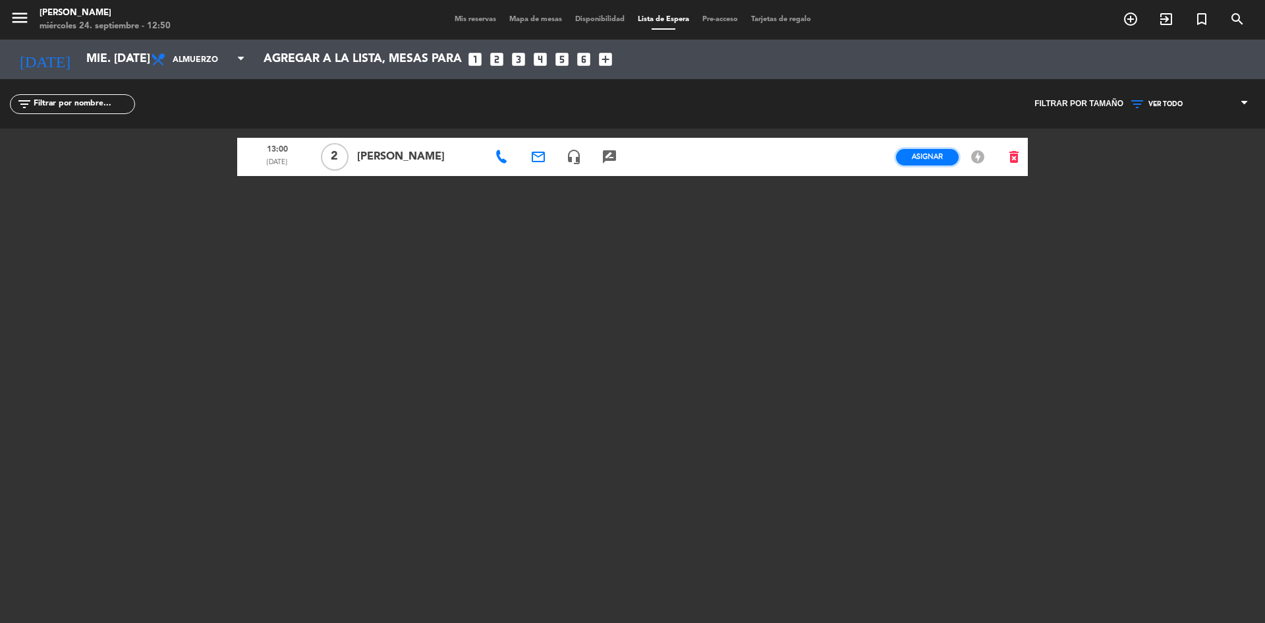
click at [918, 159] on span "Asignar" at bounding box center [927, 157] width 31 height 10
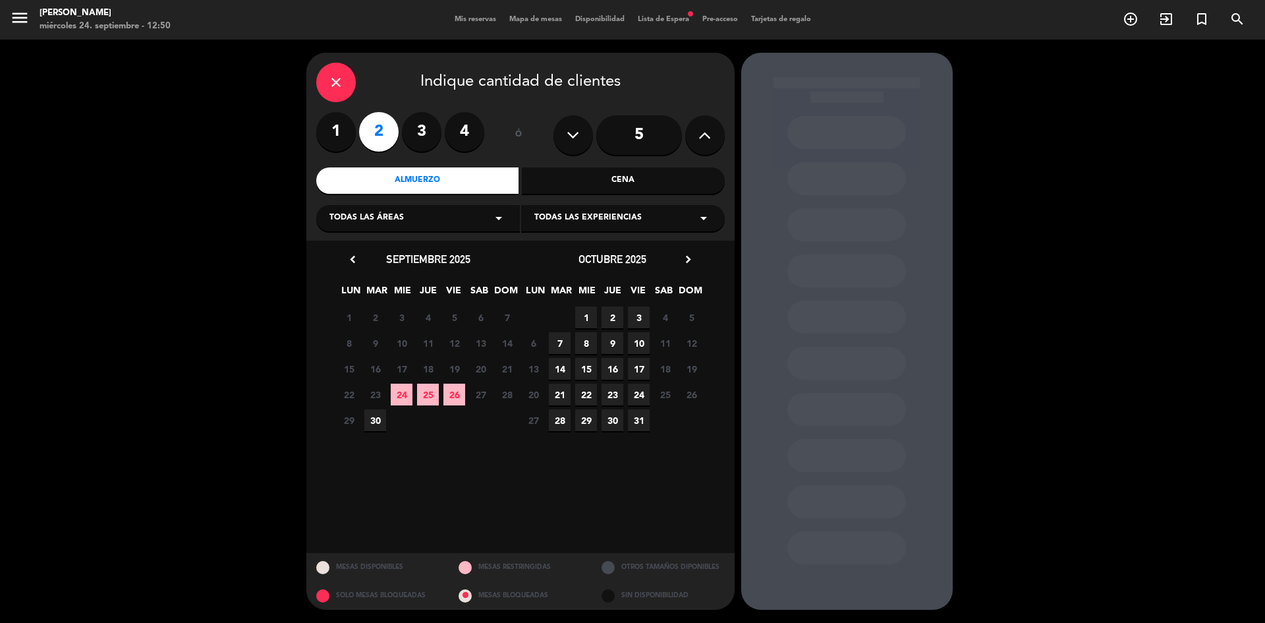
click at [405, 401] on span "24" at bounding box center [402, 395] width 22 height 22
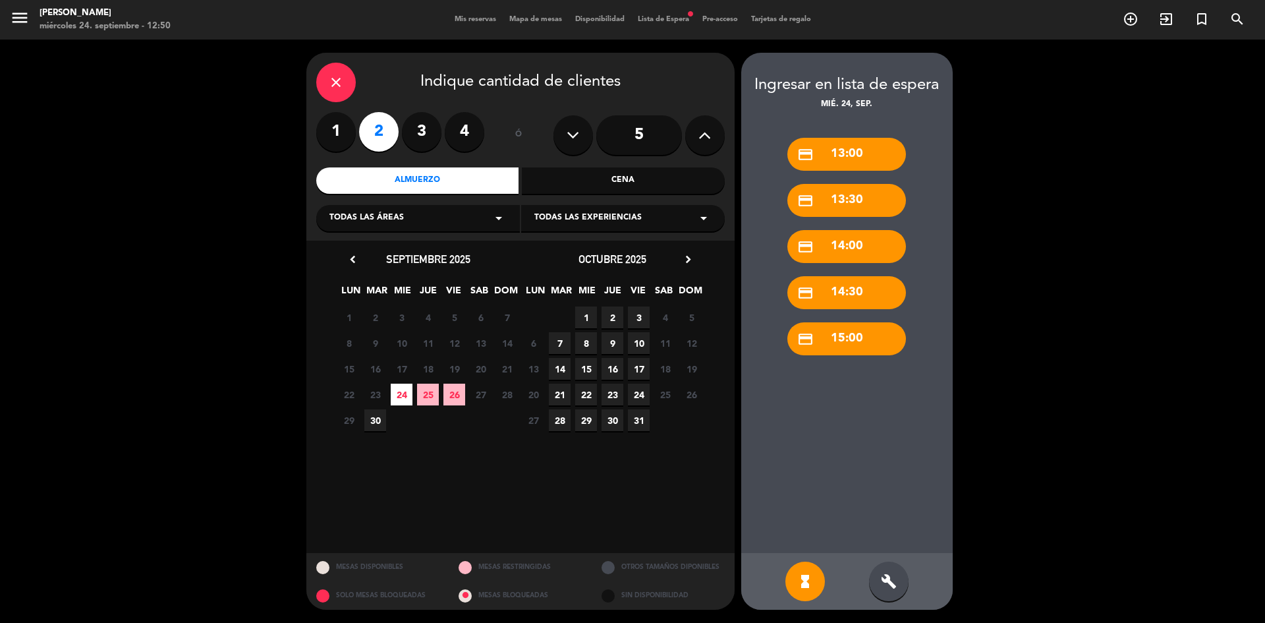
click at [850, 147] on div "credit_card 13:00" at bounding box center [846, 154] width 119 height 33
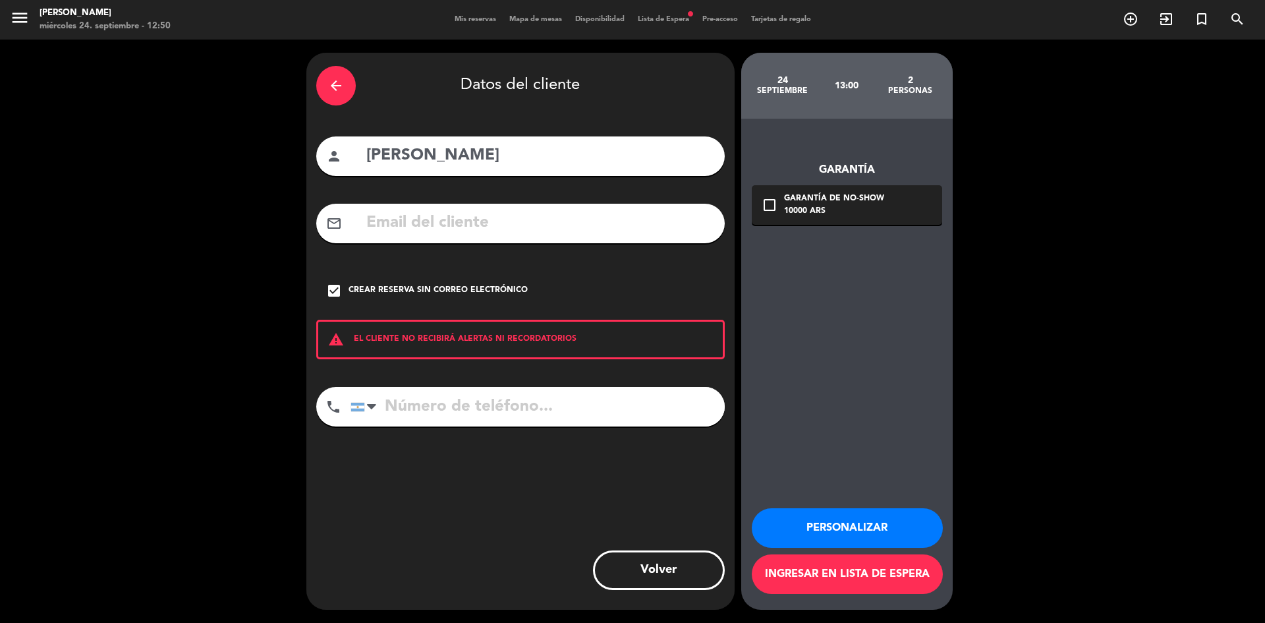
click at [826, 529] on button "Personalizar" at bounding box center [847, 528] width 191 height 40
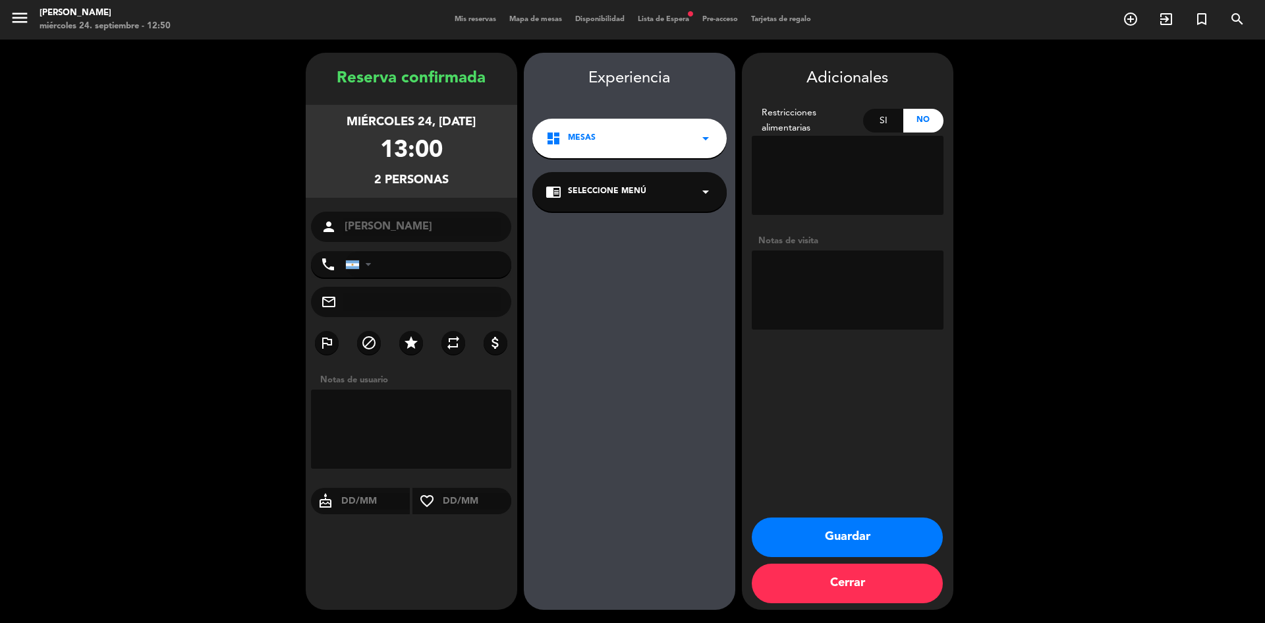
click at [812, 542] on button "Guardar" at bounding box center [847, 537] width 191 height 40
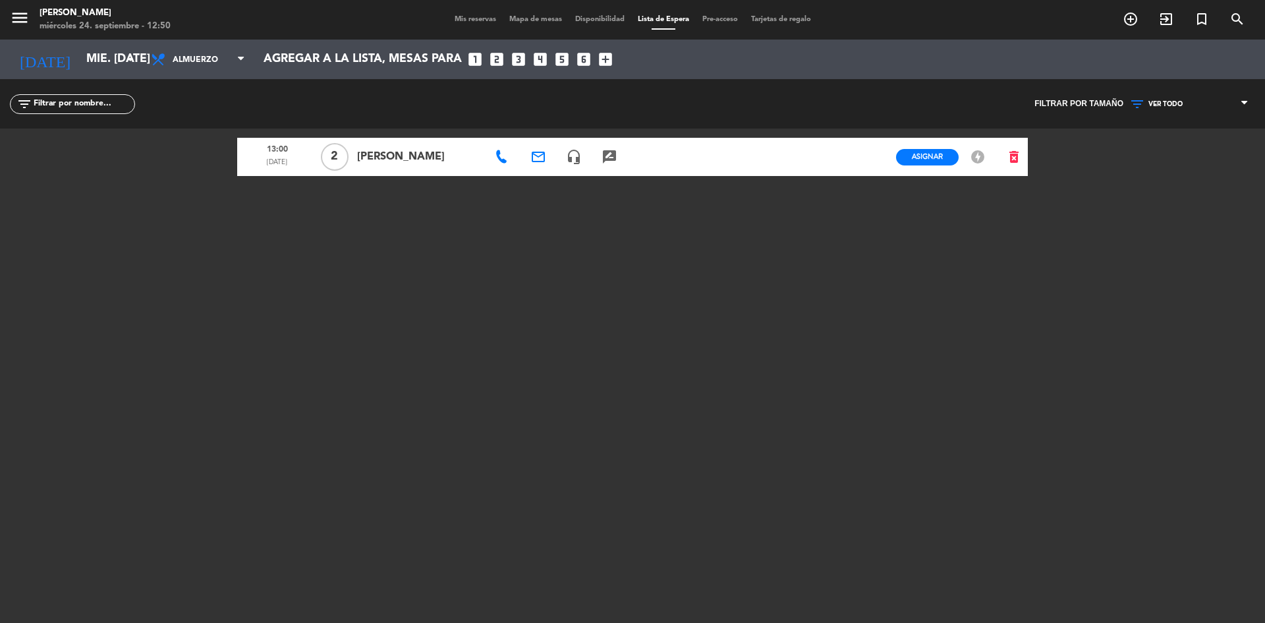
click at [384, 155] on span "[PERSON_NAME]" at bounding box center [418, 156] width 123 height 17
click at [974, 157] on icon "offline_bolt" at bounding box center [978, 157] width 16 height 16
click at [522, 55] on icon "looks_3" at bounding box center [518, 59] width 17 height 17
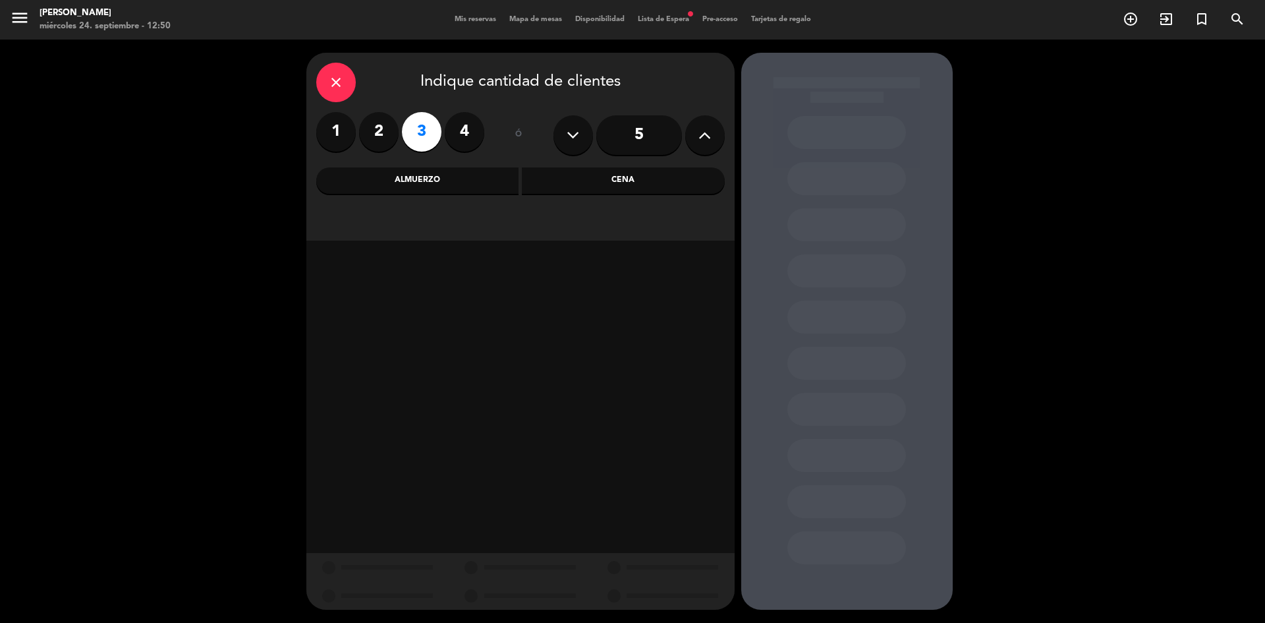
click at [439, 175] on div "Almuerzo" at bounding box center [417, 180] width 203 height 26
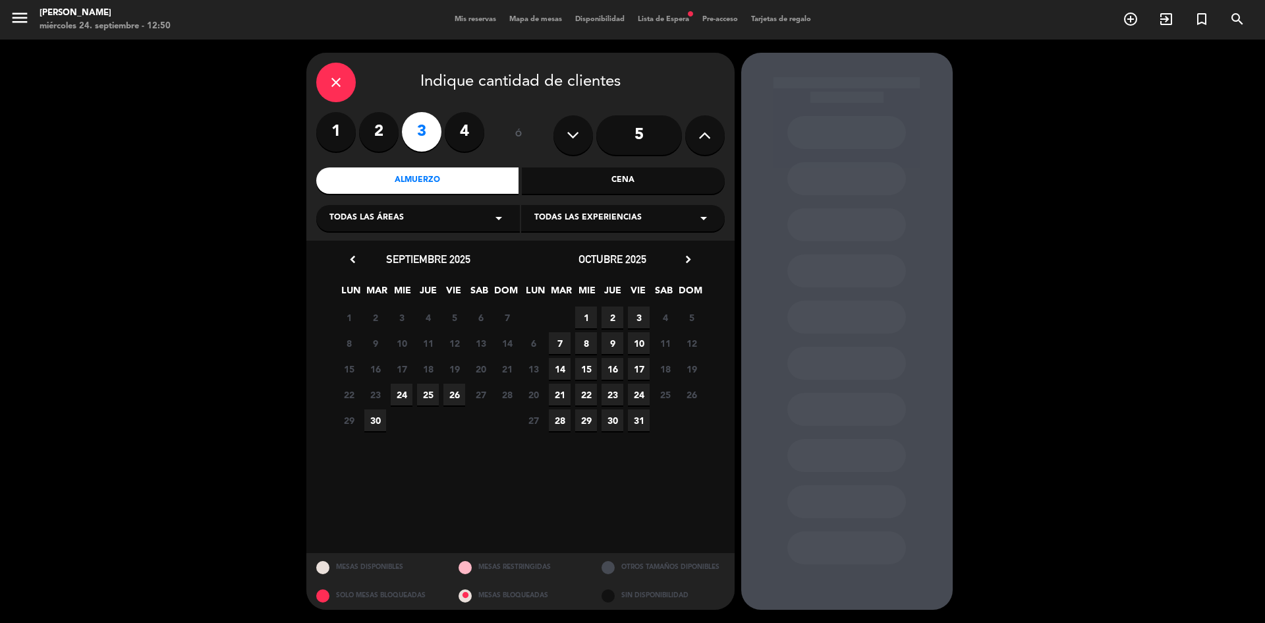
click at [407, 395] on span "24" at bounding box center [402, 395] width 22 height 22
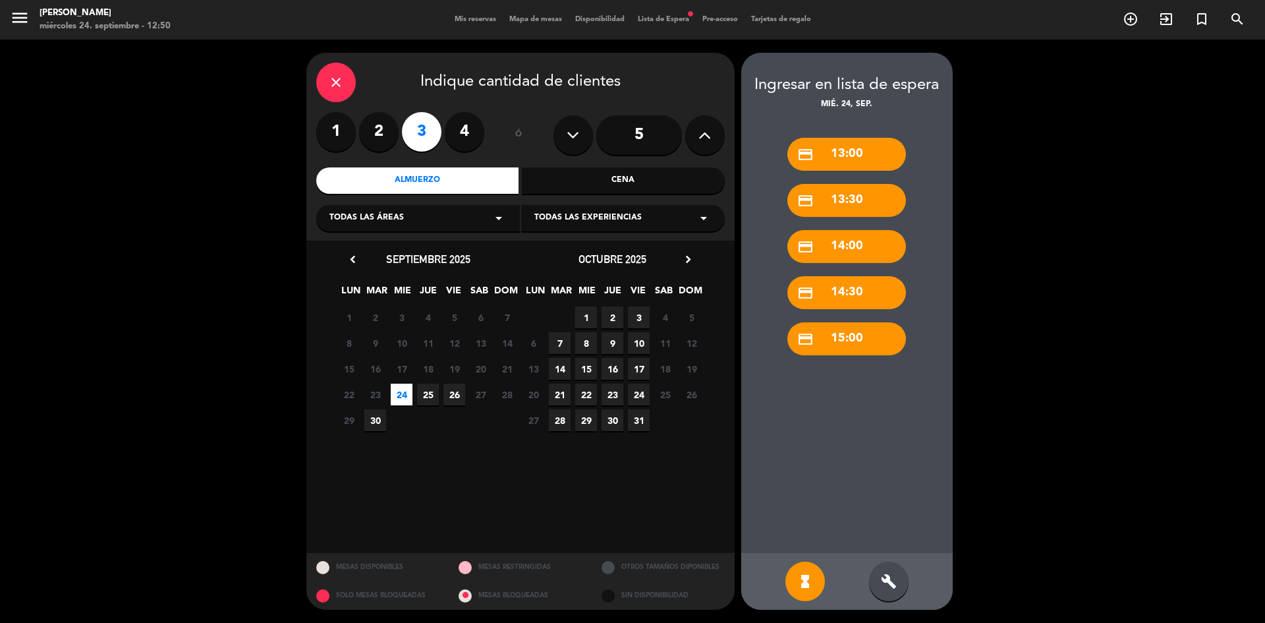
click at [863, 155] on div "credit_card 13:00" at bounding box center [846, 154] width 119 height 33
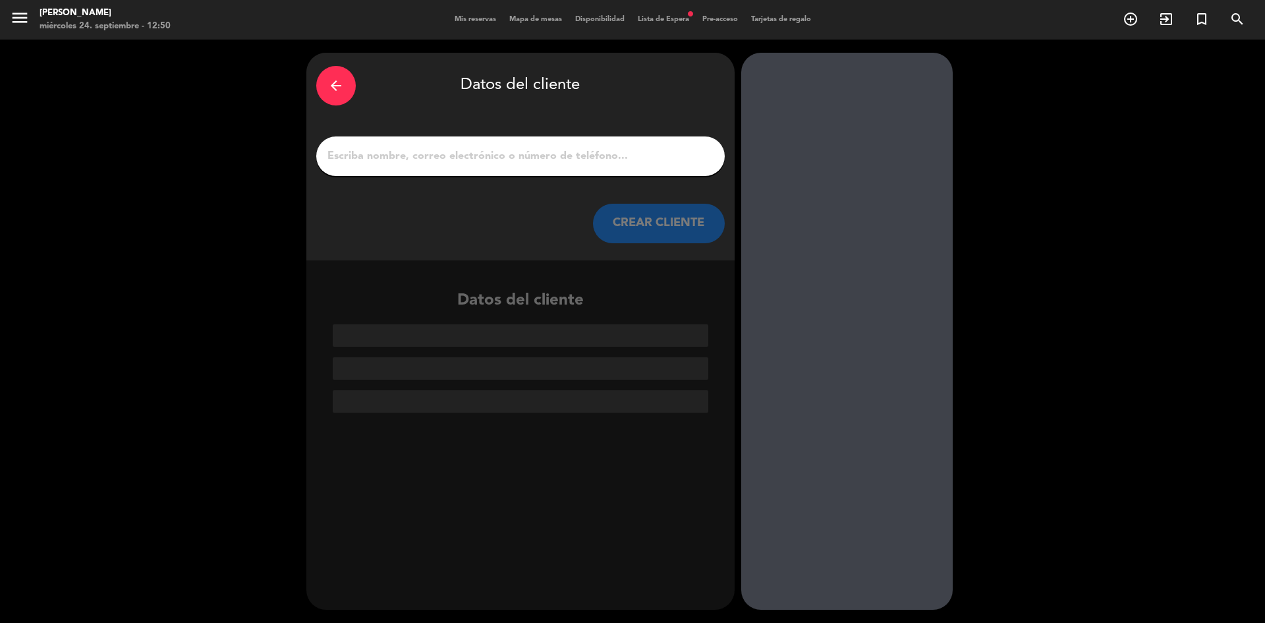
click at [446, 147] on input "1" at bounding box center [520, 156] width 389 height 18
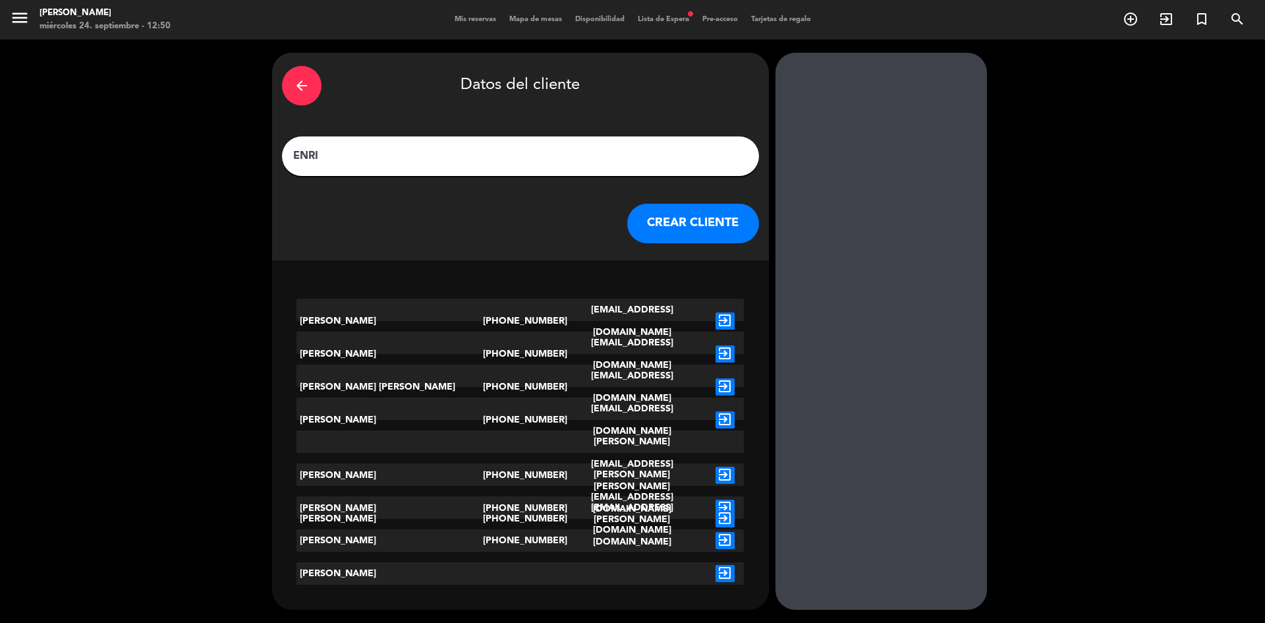
type input "ENRI"
click at [716, 577] on icon "exit_to_app" at bounding box center [725, 573] width 19 height 17
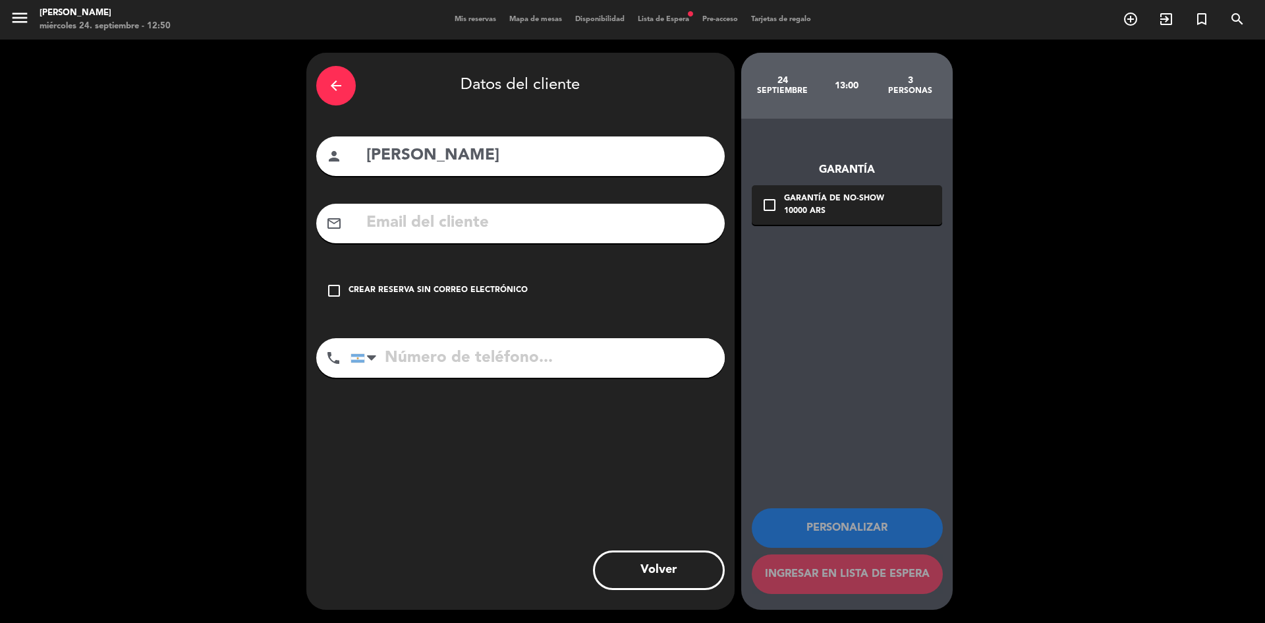
click at [418, 289] on div "Crear reserva sin correo electrónico" at bounding box center [438, 290] width 179 height 13
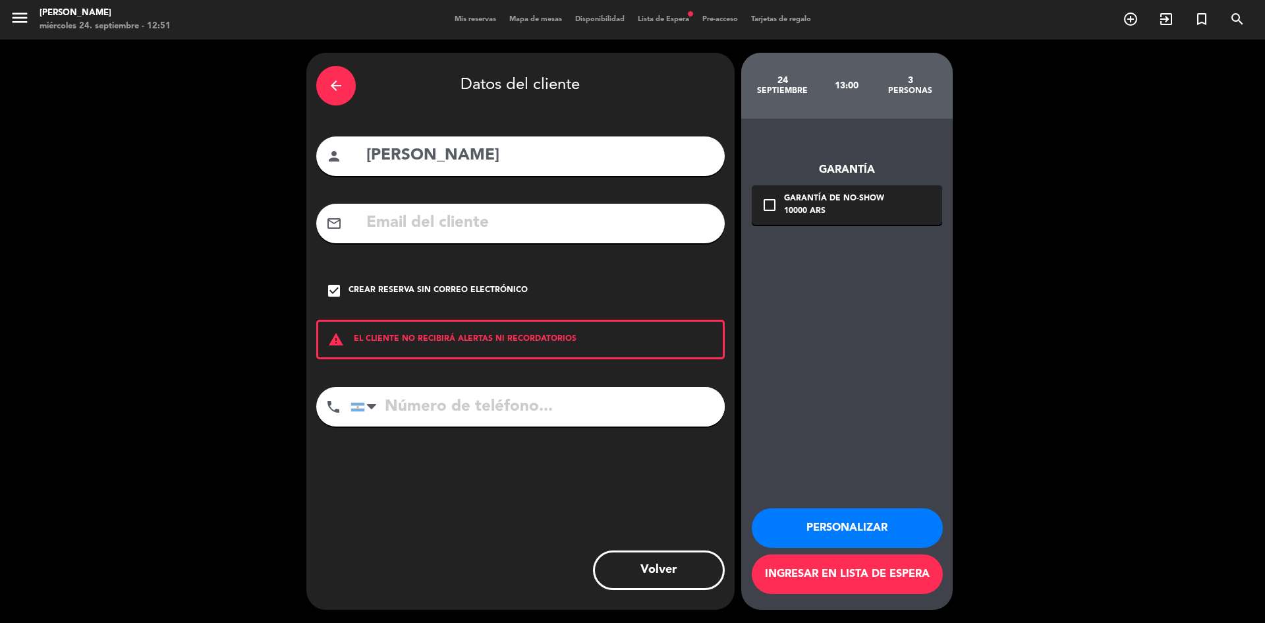
click at [810, 530] on button "Personalizar" at bounding box center [847, 528] width 191 height 40
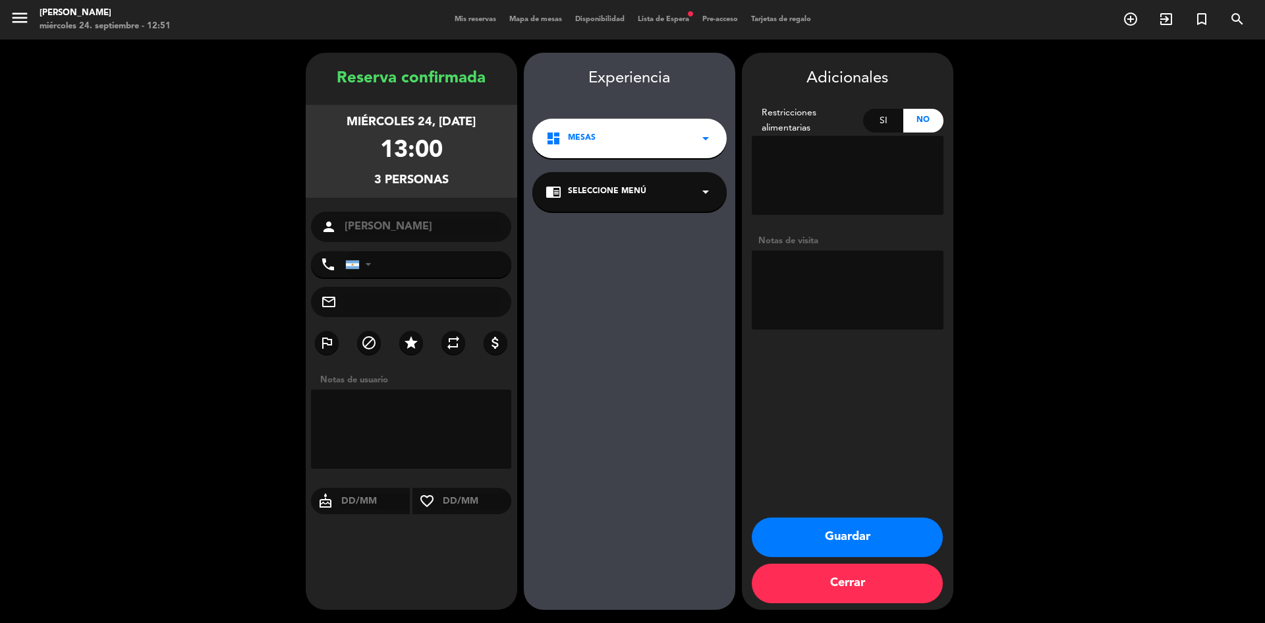
click at [882, 540] on button "Guardar" at bounding box center [847, 537] width 191 height 40
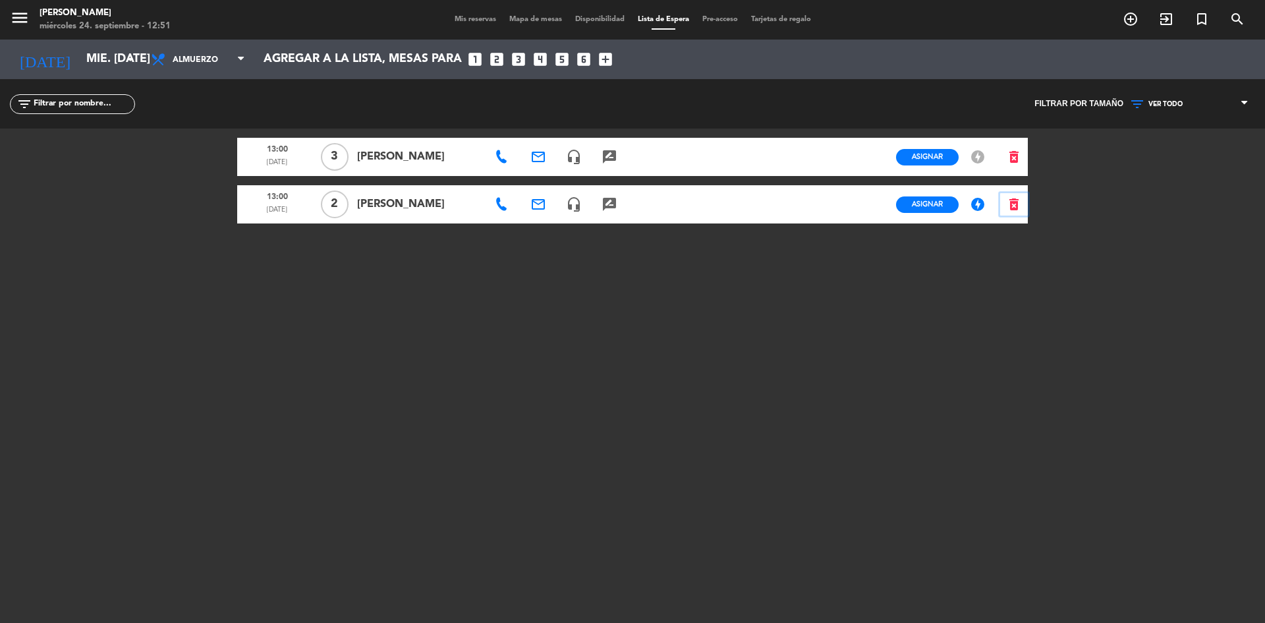
click at [1019, 201] on icon "delete_forever" at bounding box center [1014, 204] width 16 height 16
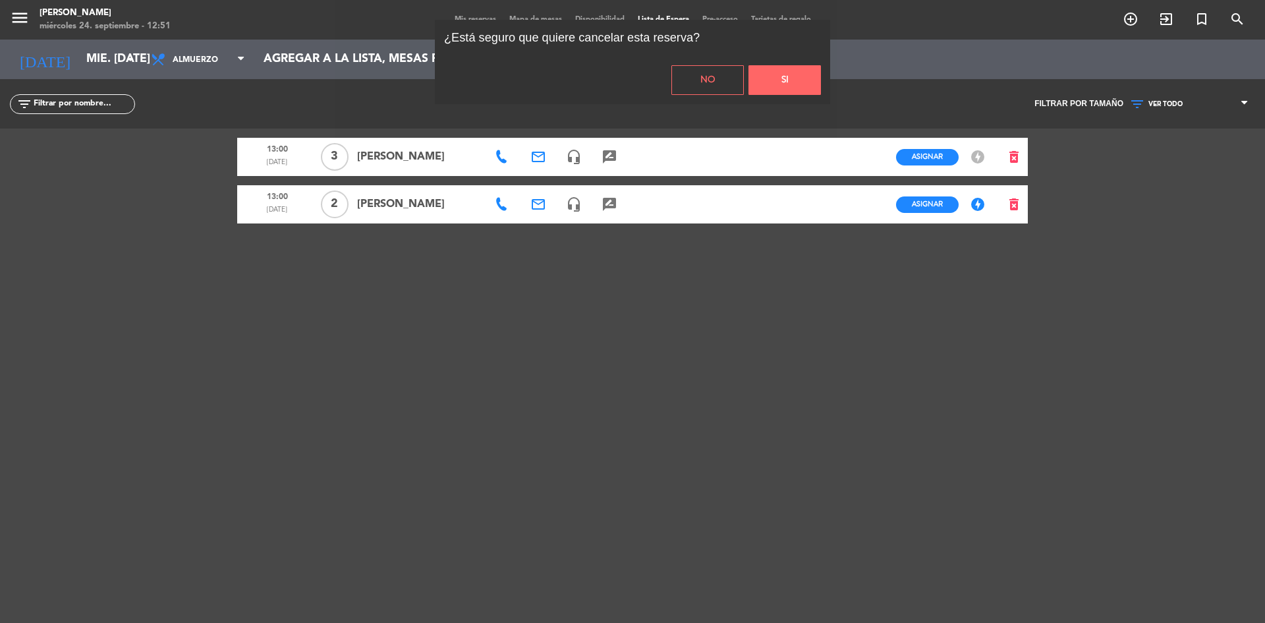
click at [784, 80] on button "Si" at bounding box center [785, 80] width 72 height 30
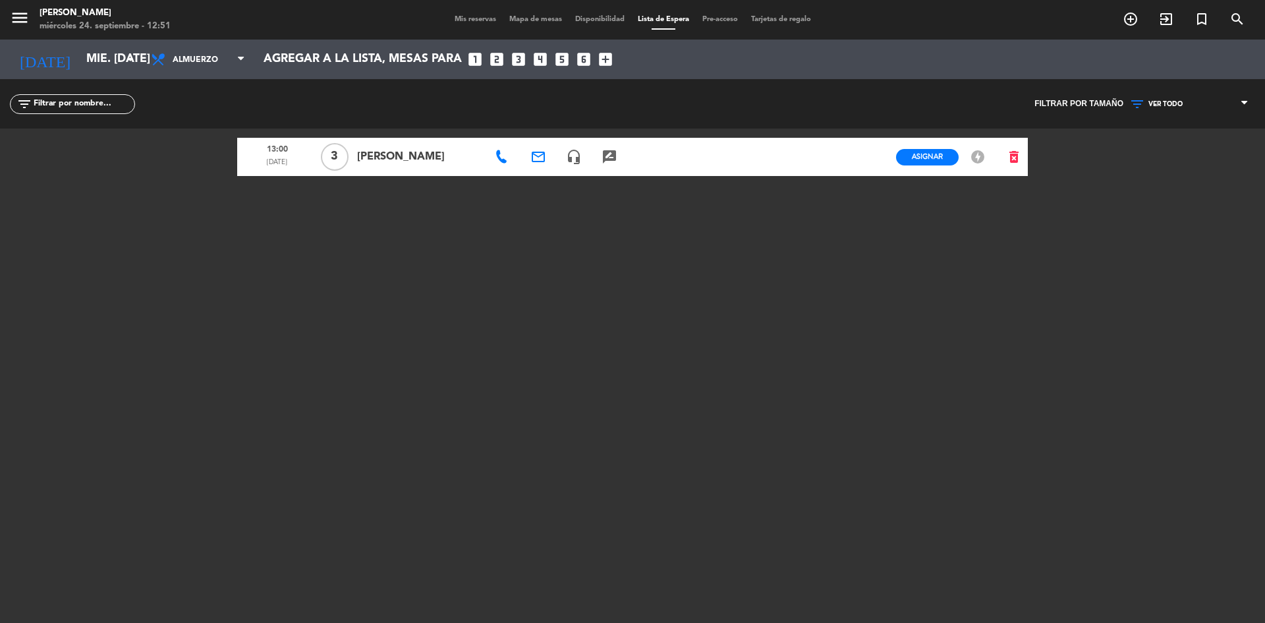
click at [387, 157] on span "[PERSON_NAME]" at bounding box center [418, 156] width 123 height 17
click at [369, 155] on span "[PERSON_NAME]" at bounding box center [418, 156] width 123 height 17
click at [368, 161] on span "[PERSON_NAME]" at bounding box center [418, 156] width 123 height 17
click at [361, 161] on span "[PERSON_NAME]" at bounding box center [418, 156] width 123 height 17
click at [536, 62] on icon "looks_4" at bounding box center [540, 59] width 17 height 17
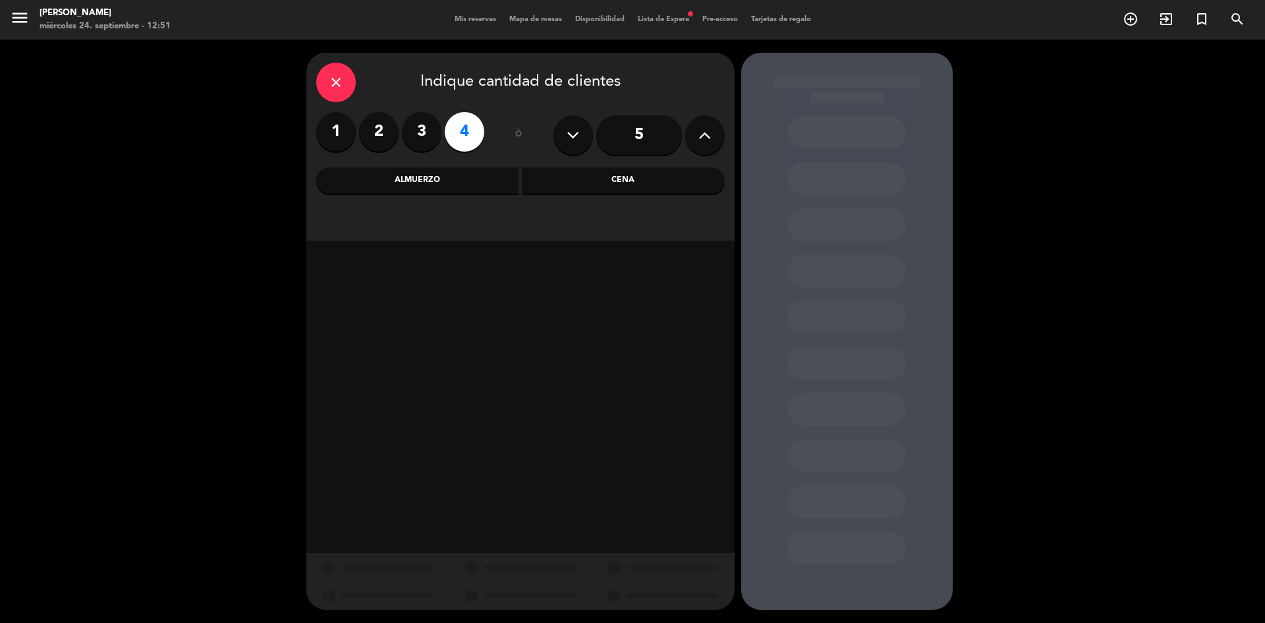
click at [465, 130] on label "4" at bounding box center [465, 132] width 40 height 40
click at [439, 179] on div "Almuerzo" at bounding box center [417, 180] width 203 height 26
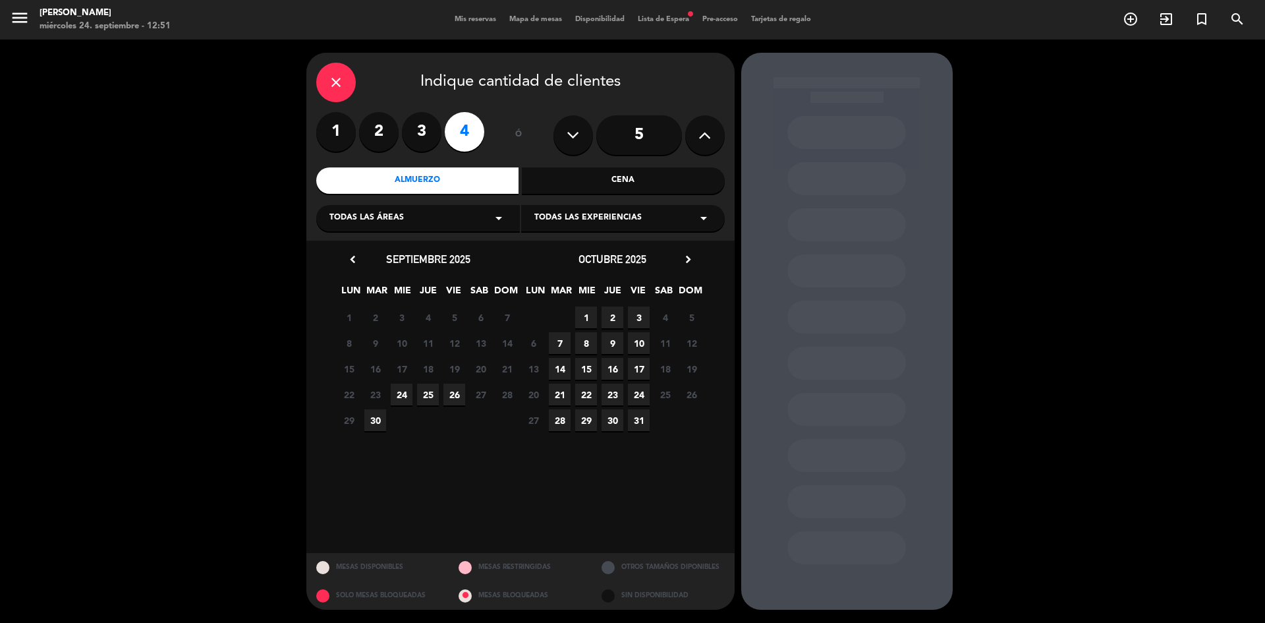
click at [403, 397] on span "24" at bounding box center [402, 395] width 22 height 22
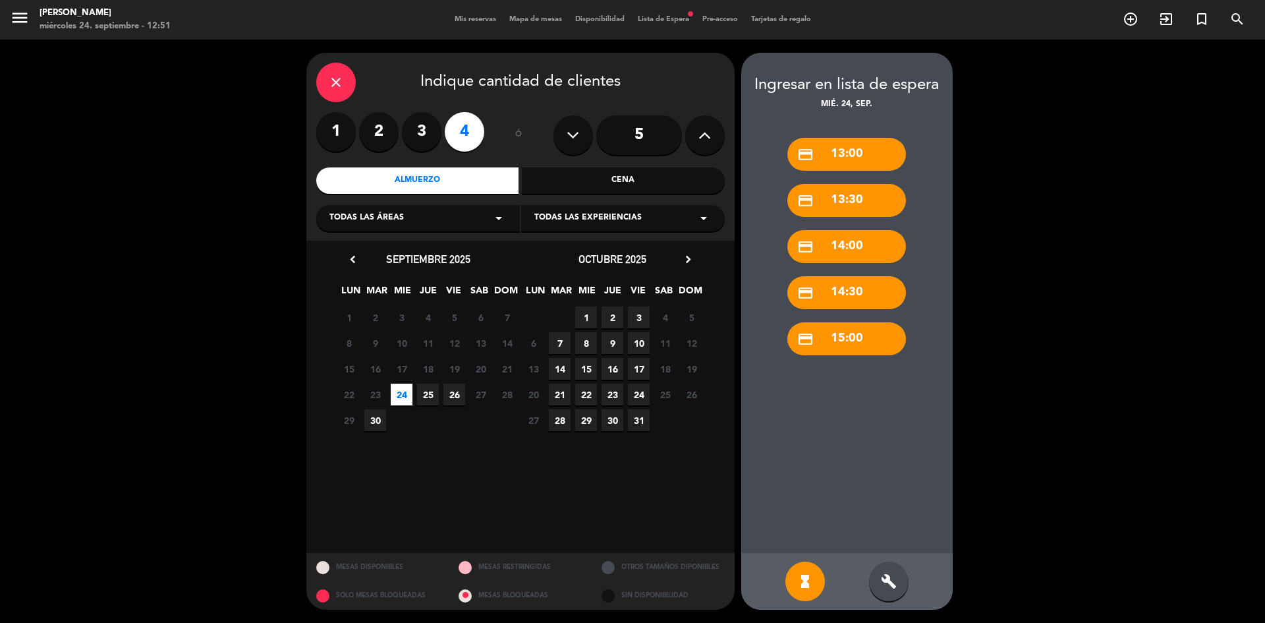
click at [836, 191] on div "credit_card 13:30" at bounding box center [846, 200] width 119 height 33
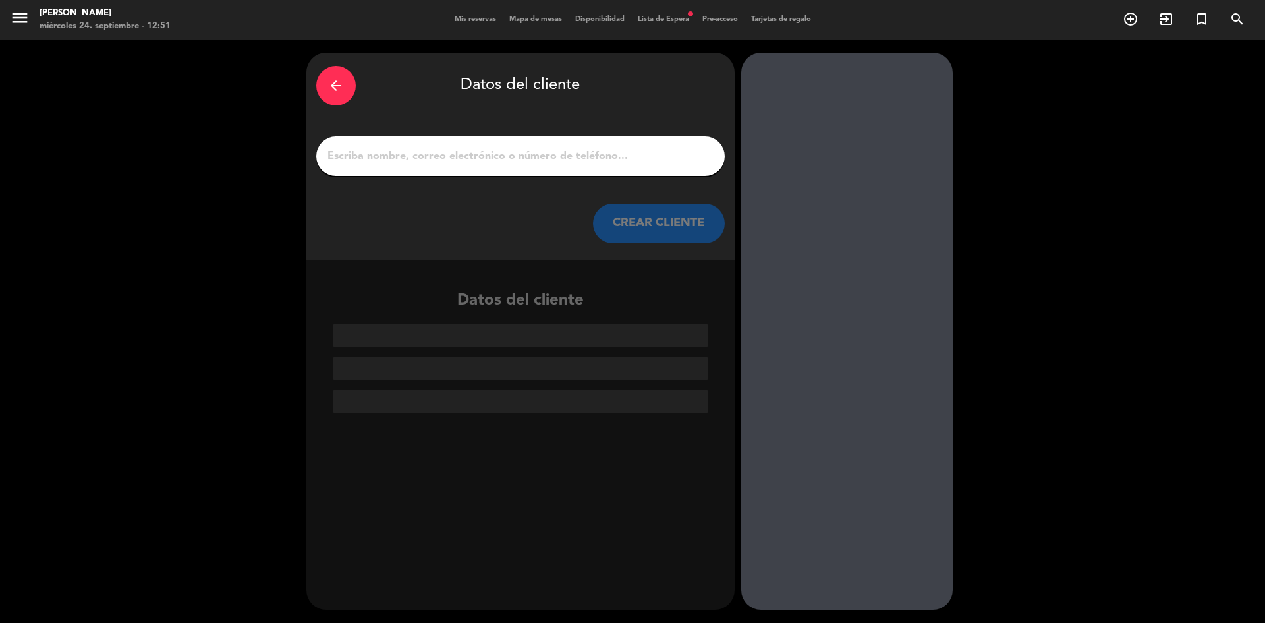
click at [448, 152] on input "1" at bounding box center [520, 156] width 389 height 18
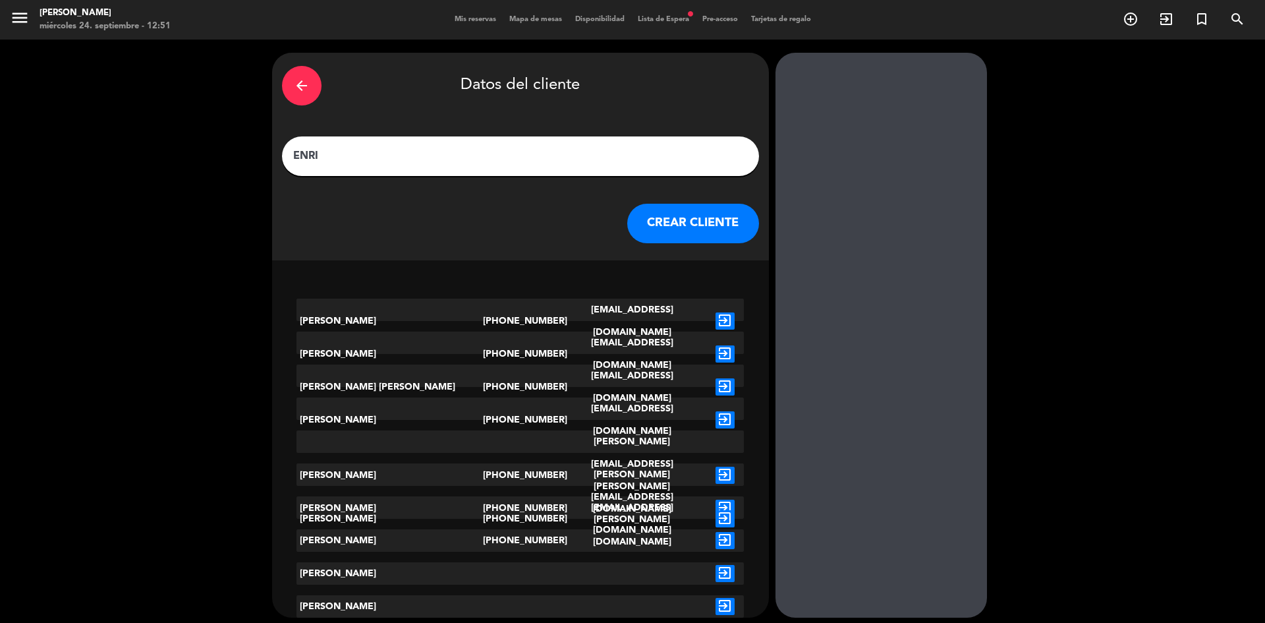
type input "ENRI"
click at [716, 567] on icon "exit_to_app" at bounding box center [725, 573] width 19 height 17
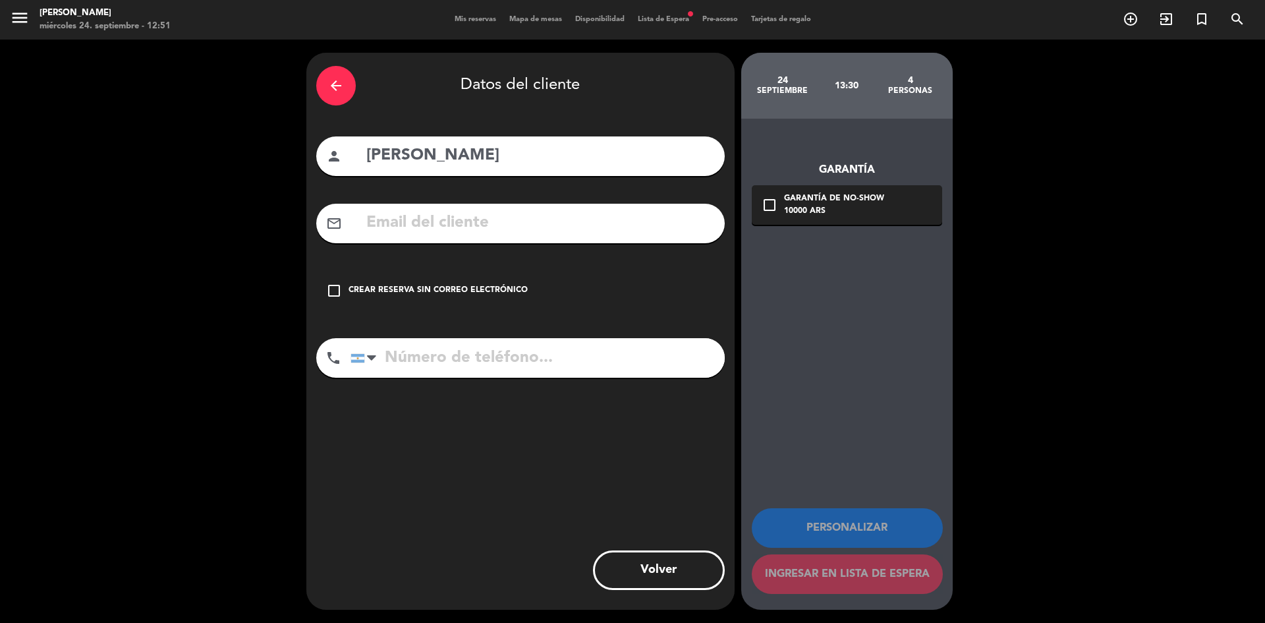
click at [372, 287] on div "Crear reserva sin correo electrónico" at bounding box center [438, 290] width 179 height 13
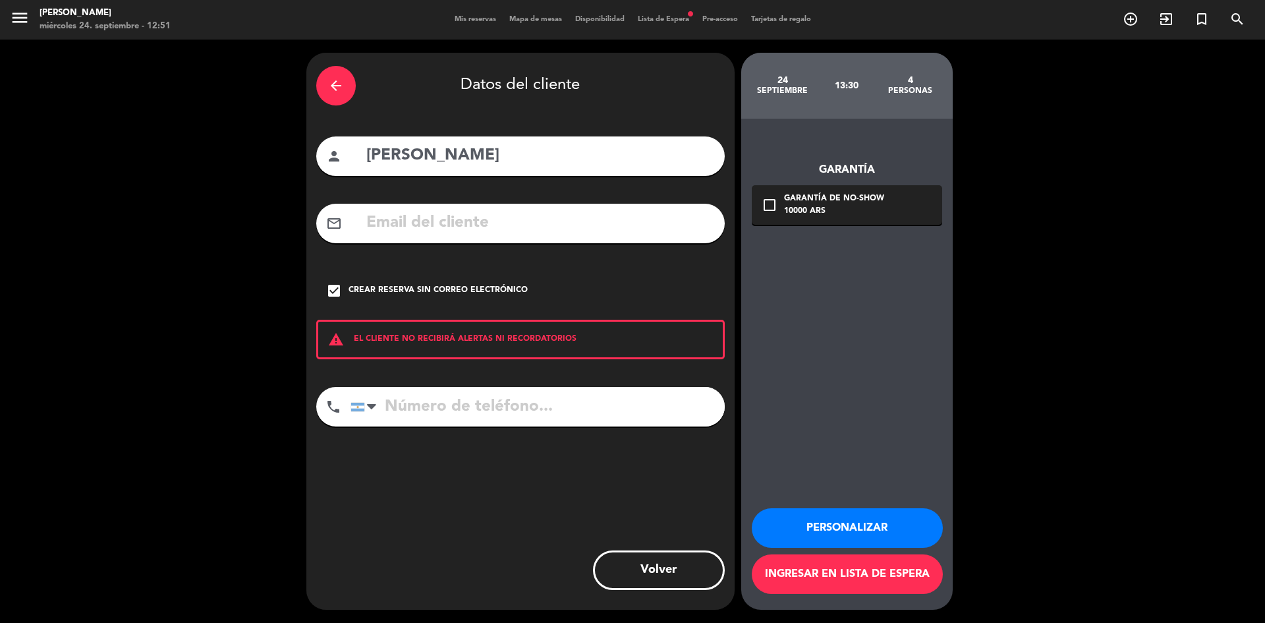
click at [836, 524] on button "Personalizar" at bounding box center [847, 528] width 191 height 40
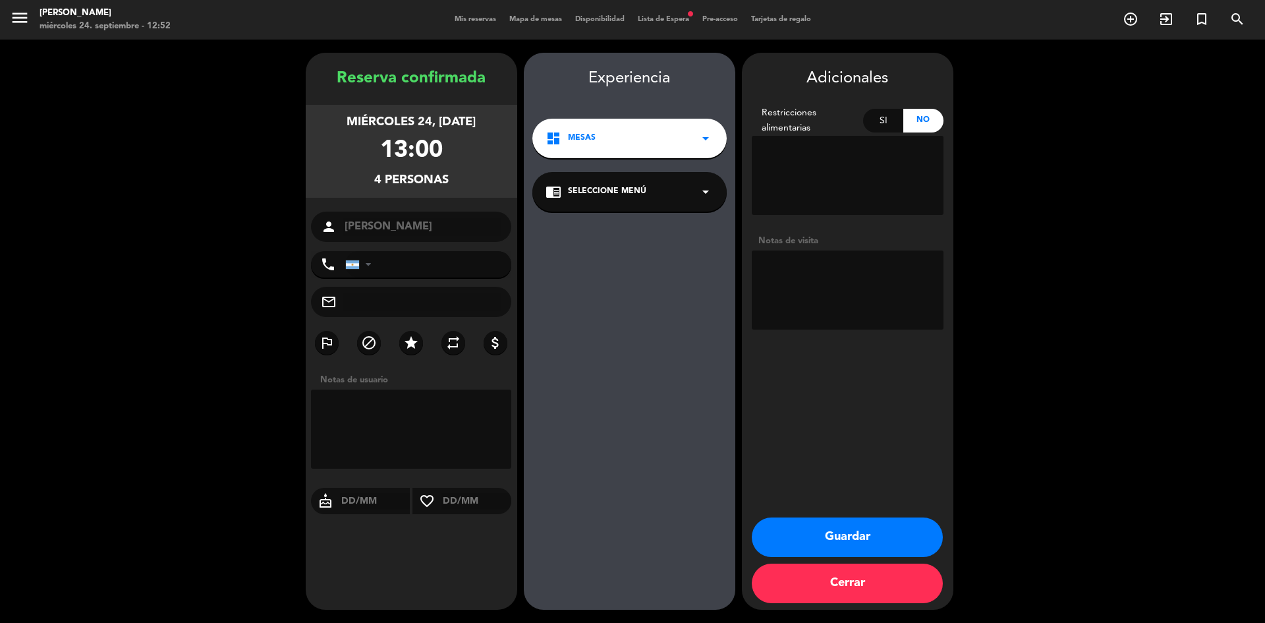
click at [825, 530] on button "Guardar" at bounding box center [847, 537] width 191 height 40
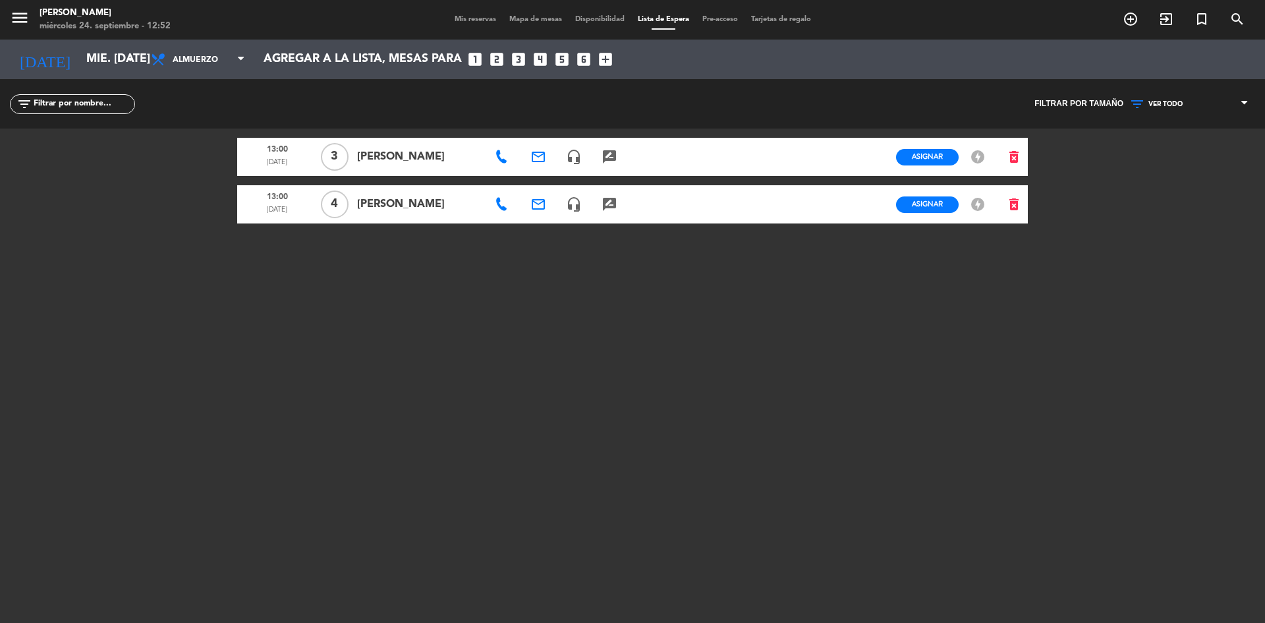
click at [457, 18] on span "Mis reservas" at bounding box center [475, 19] width 55 height 7
